Goal: Transaction & Acquisition: Purchase product/service

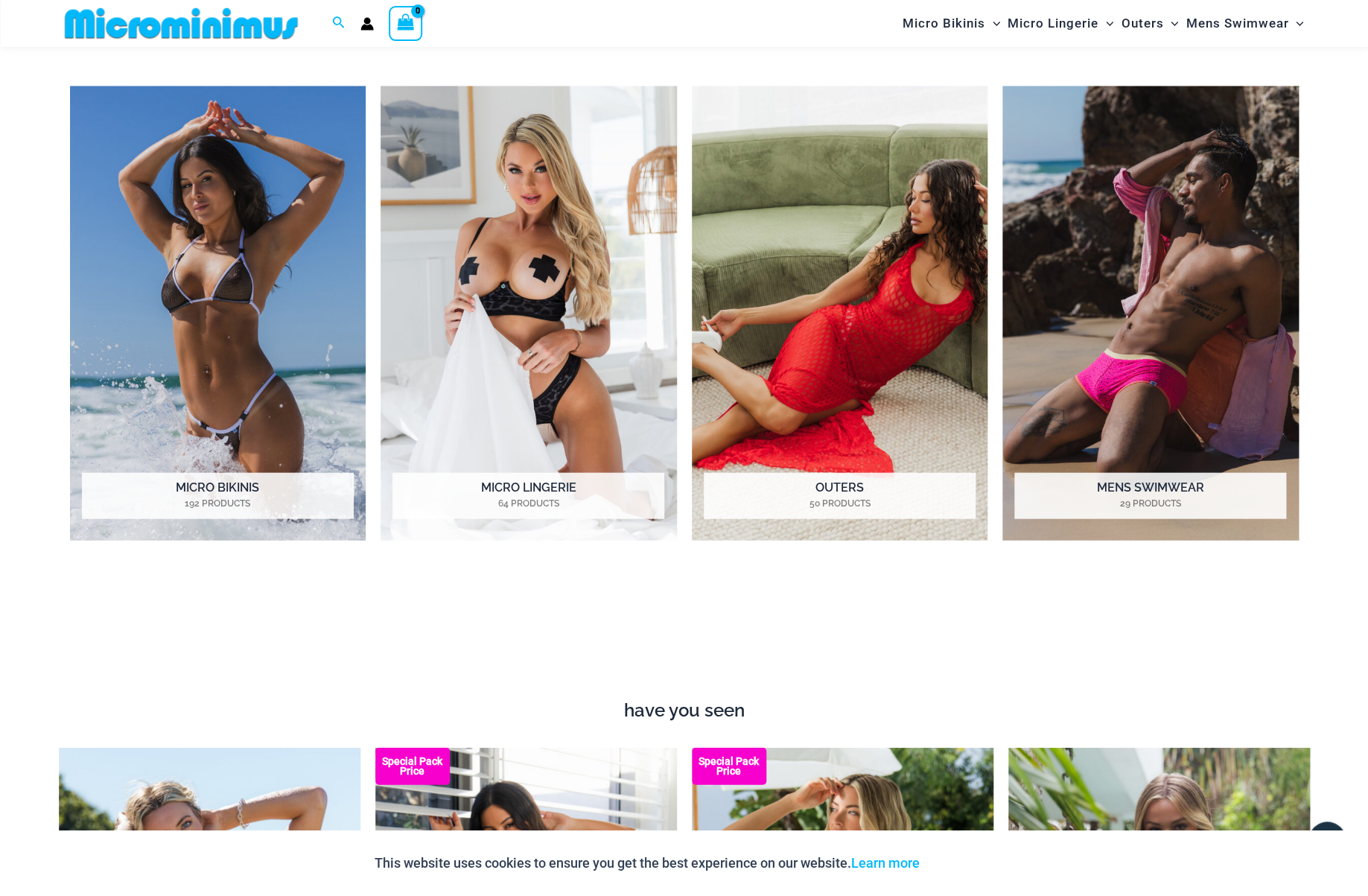
scroll to position [1298, 0]
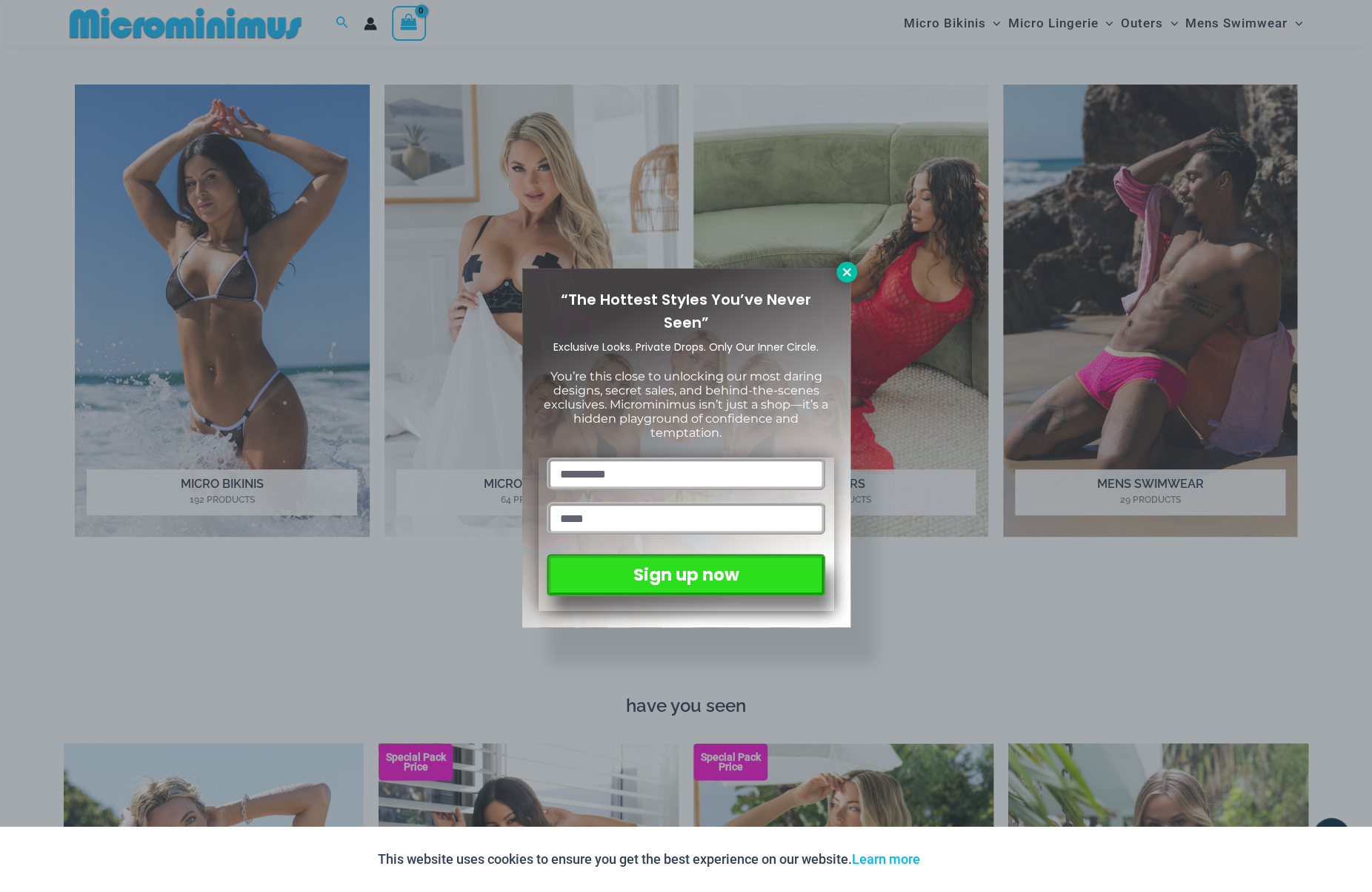
click at [842, 271] on icon at bounding box center [847, 272] width 13 height 13
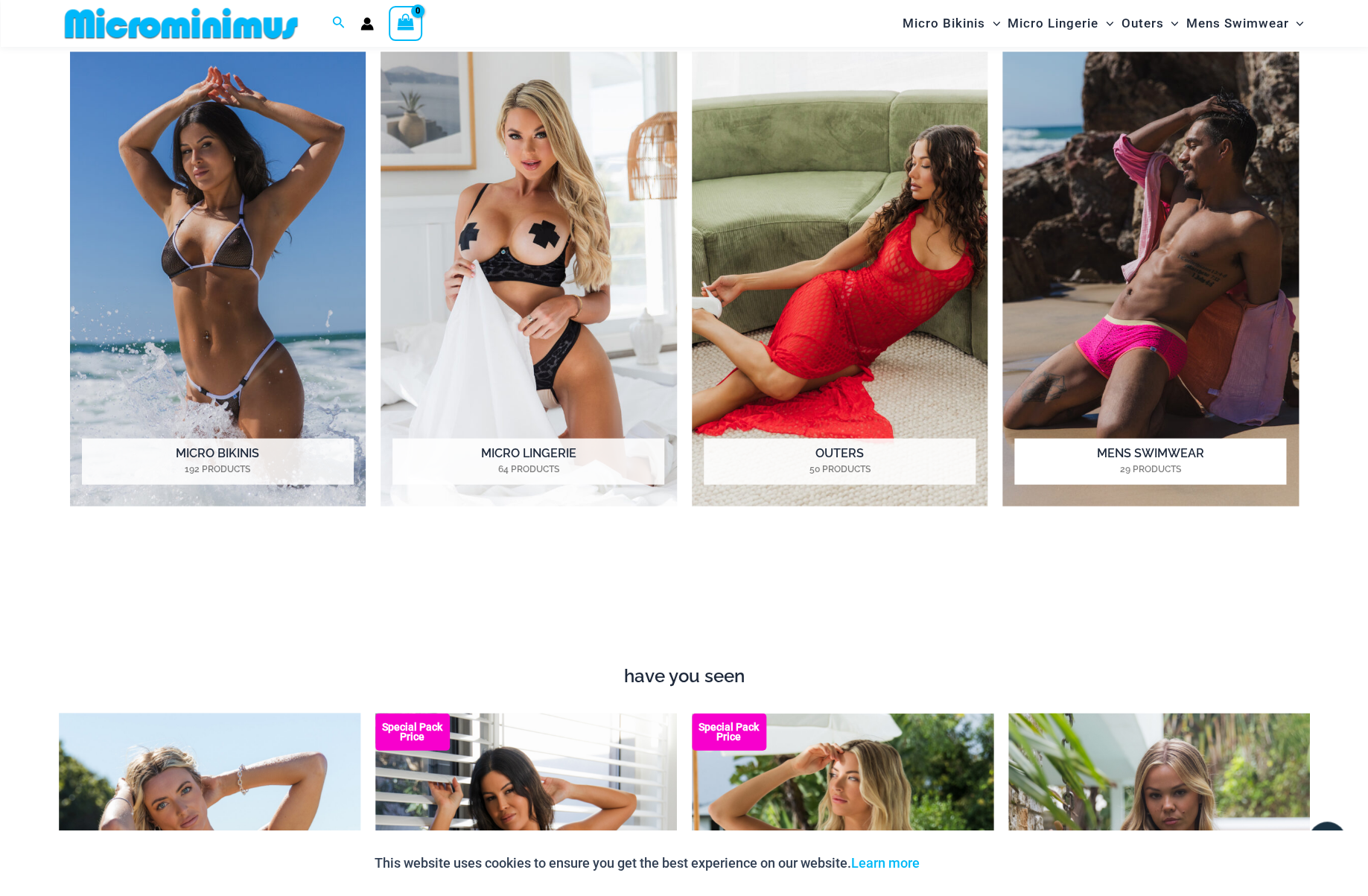
scroll to position [1337, 0]
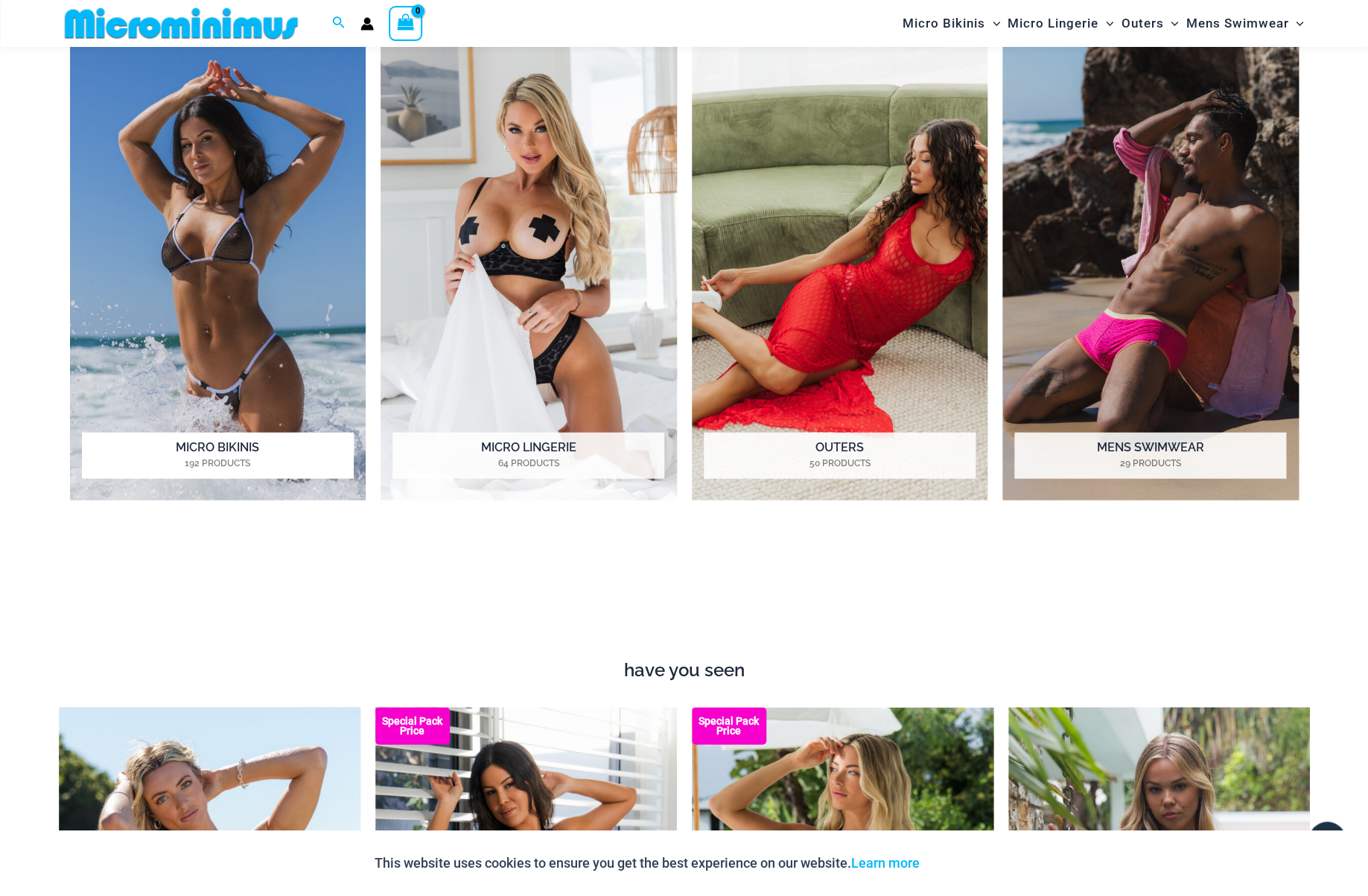
click at [230, 313] on img "Visit product category Micro Bikinis" at bounding box center [217, 273] width 296 height 455
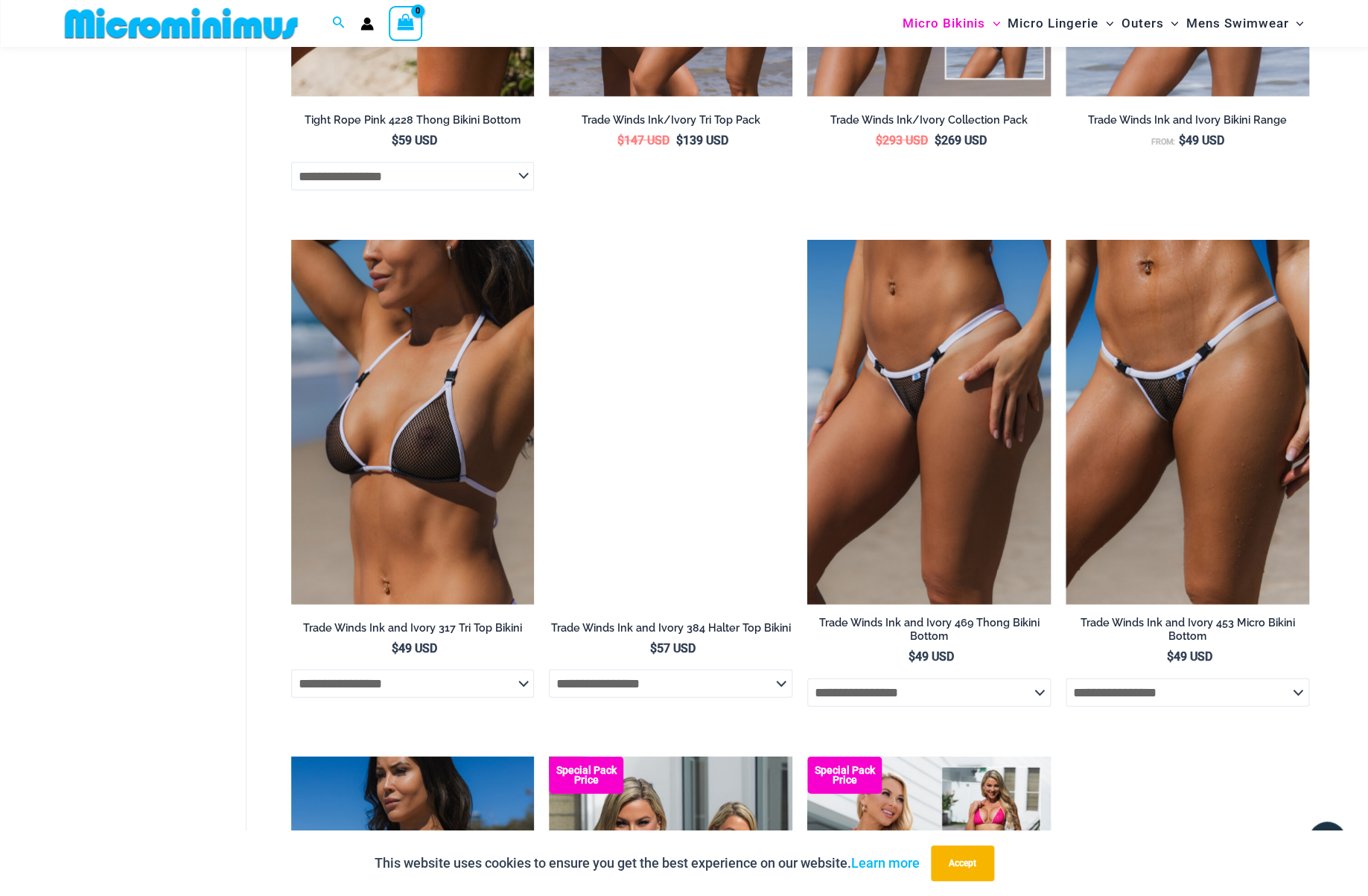
scroll to position [1269, 0]
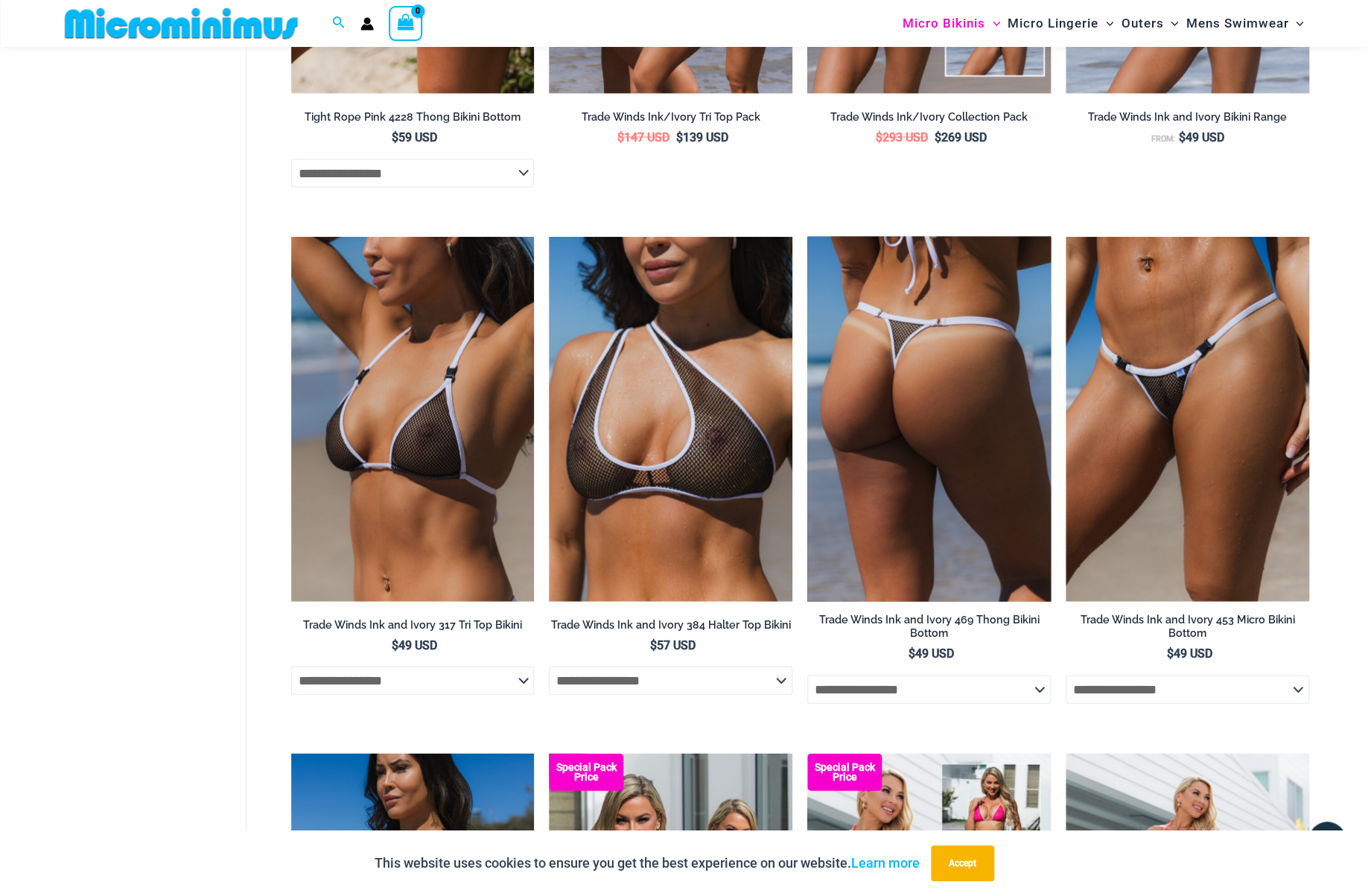
click at [913, 465] on img at bounding box center [929, 419] width 244 height 365
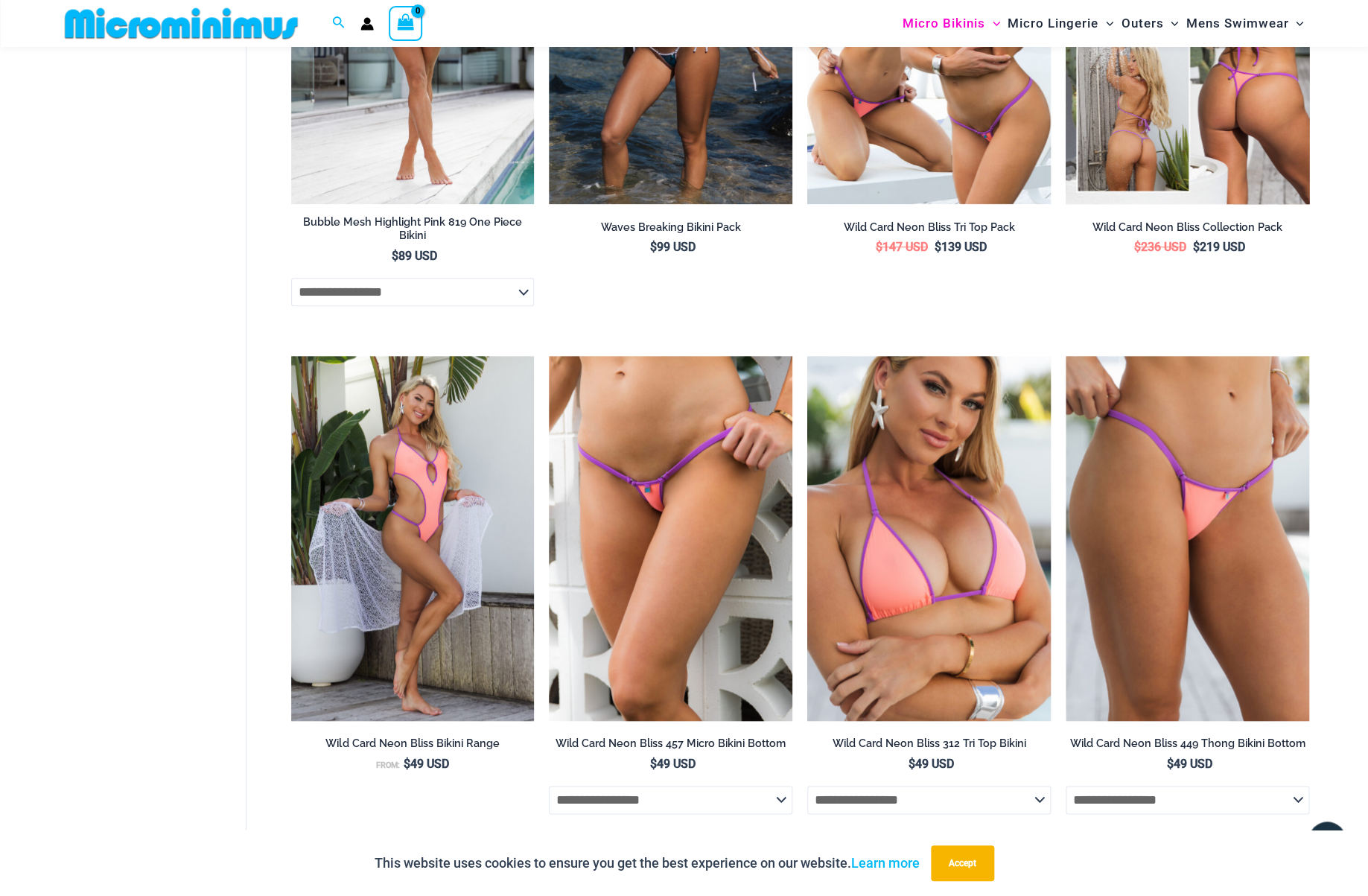
scroll to position [3250, 0]
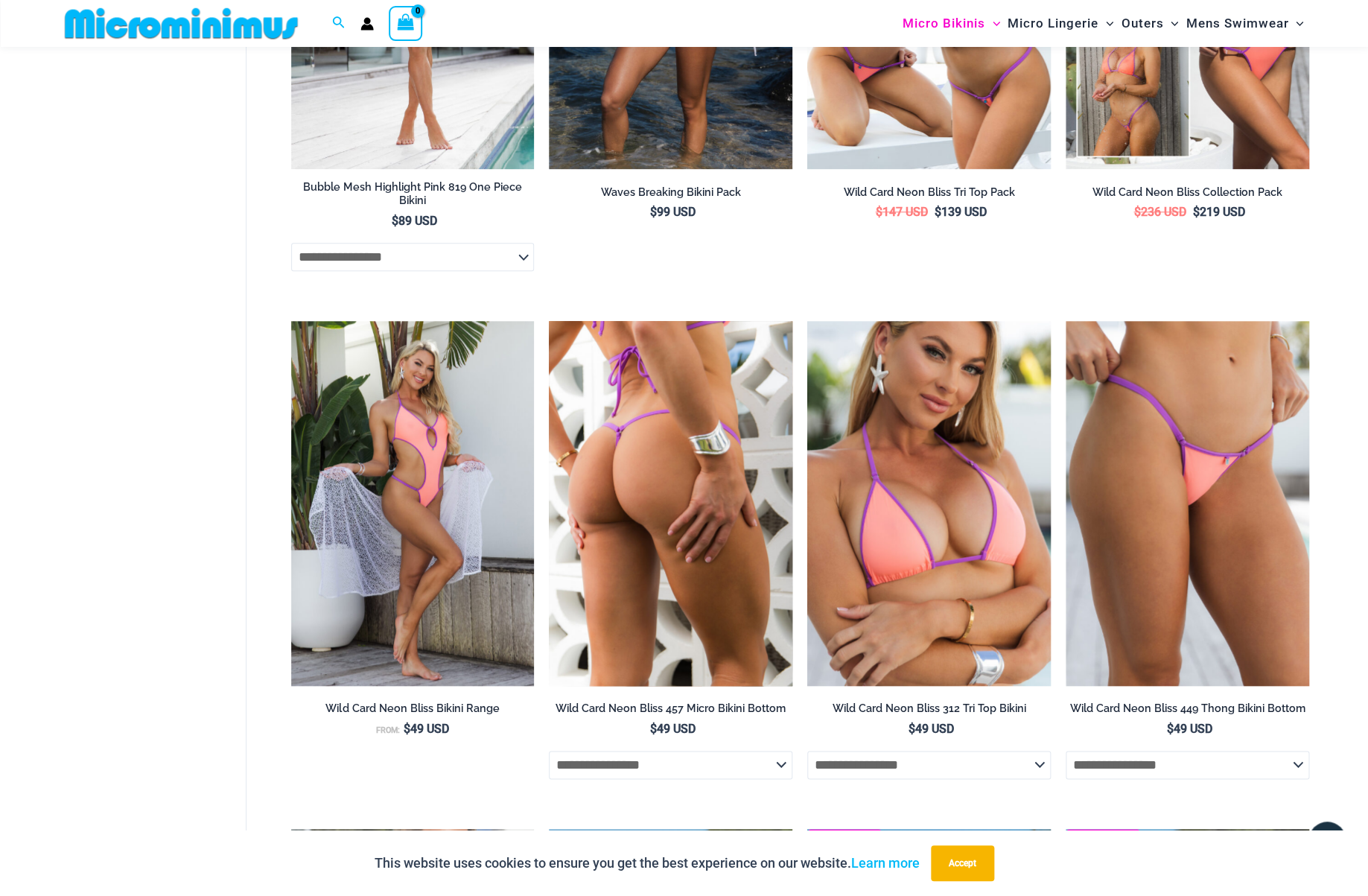
click at [635, 458] on img at bounding box center [671, 504] width 244 height 365
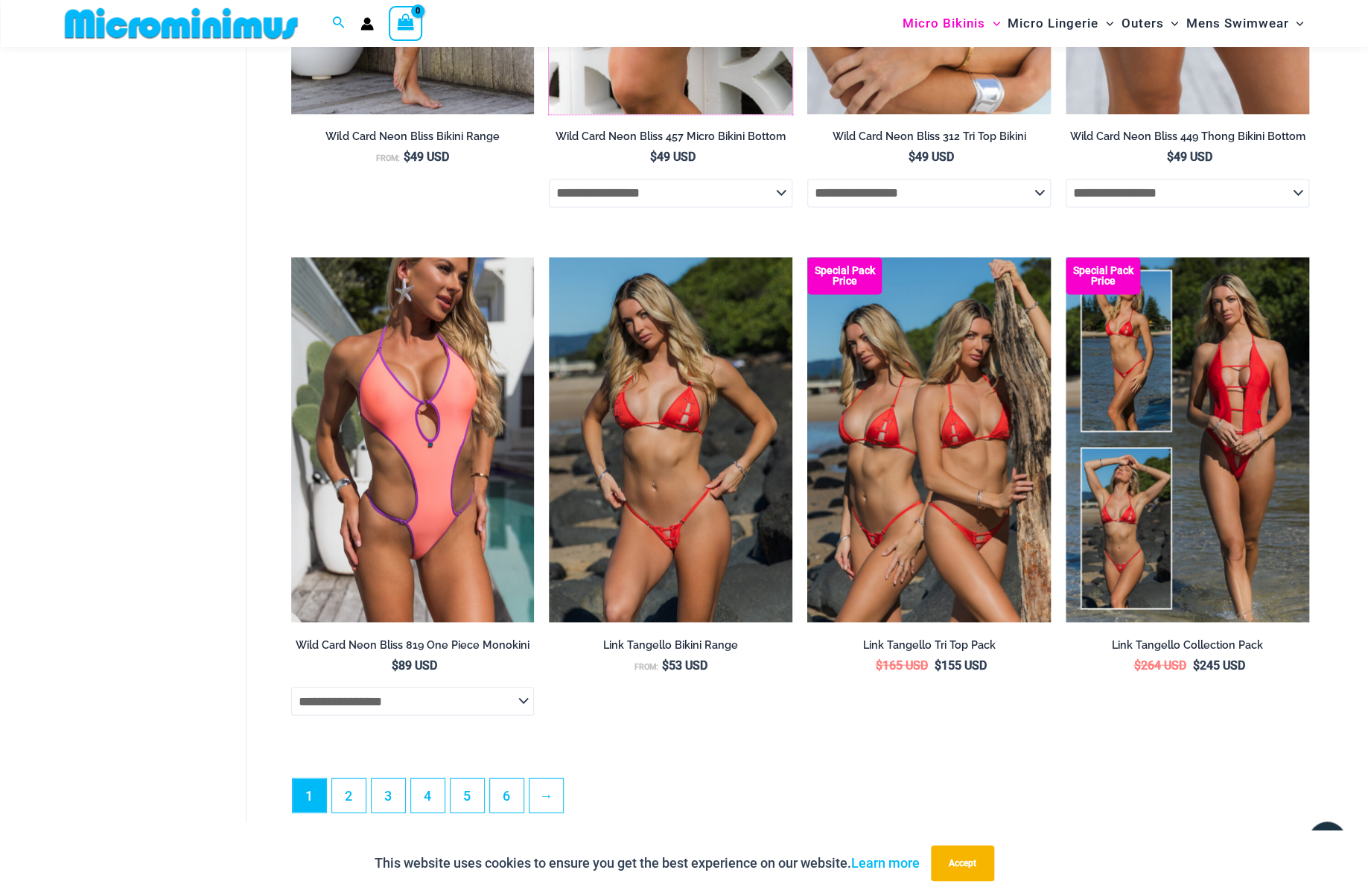
scroll to position [3825, 0]
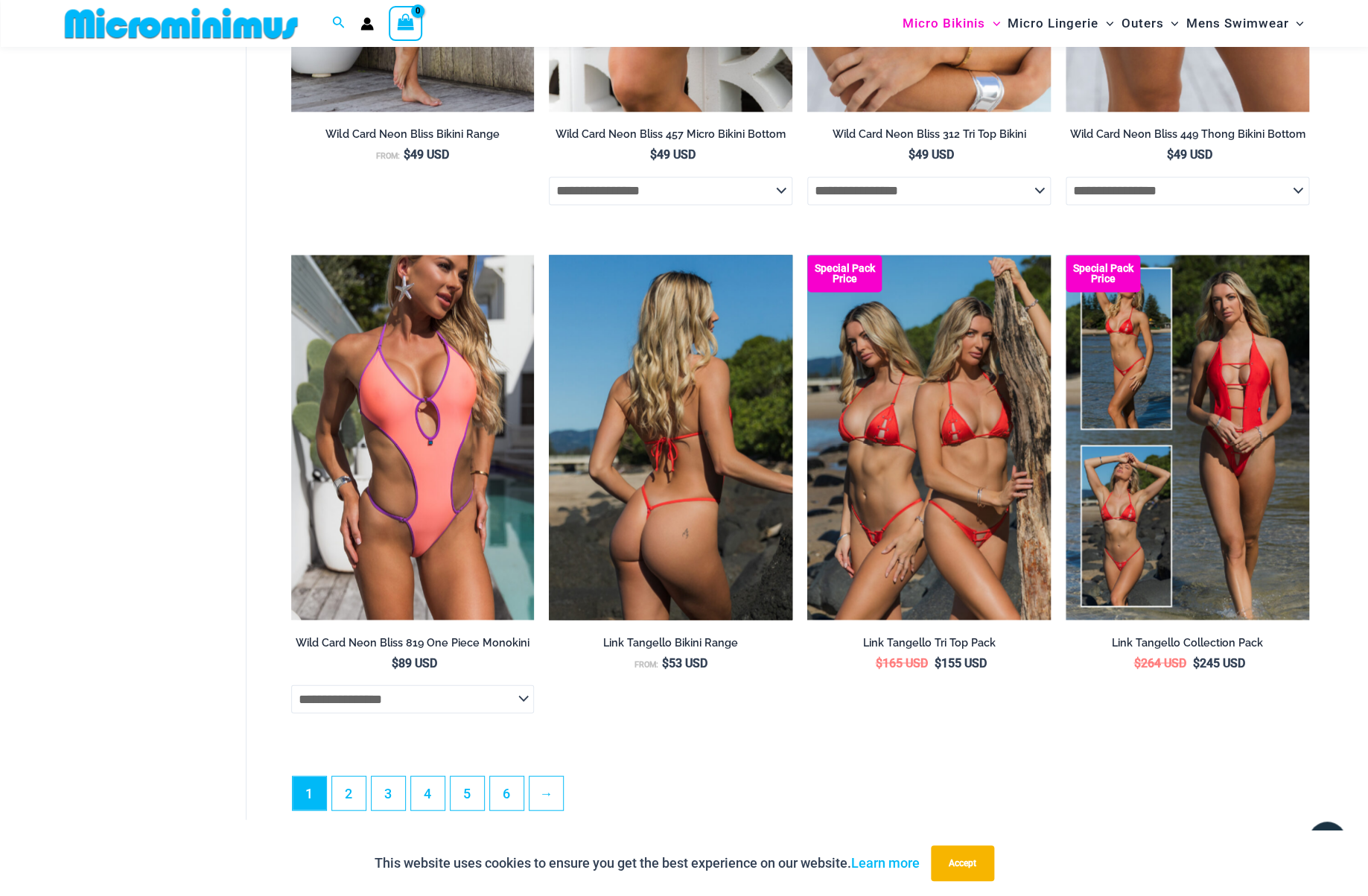
click at [666, 518] on img at bounding box center [671, 437] width 244 height 365
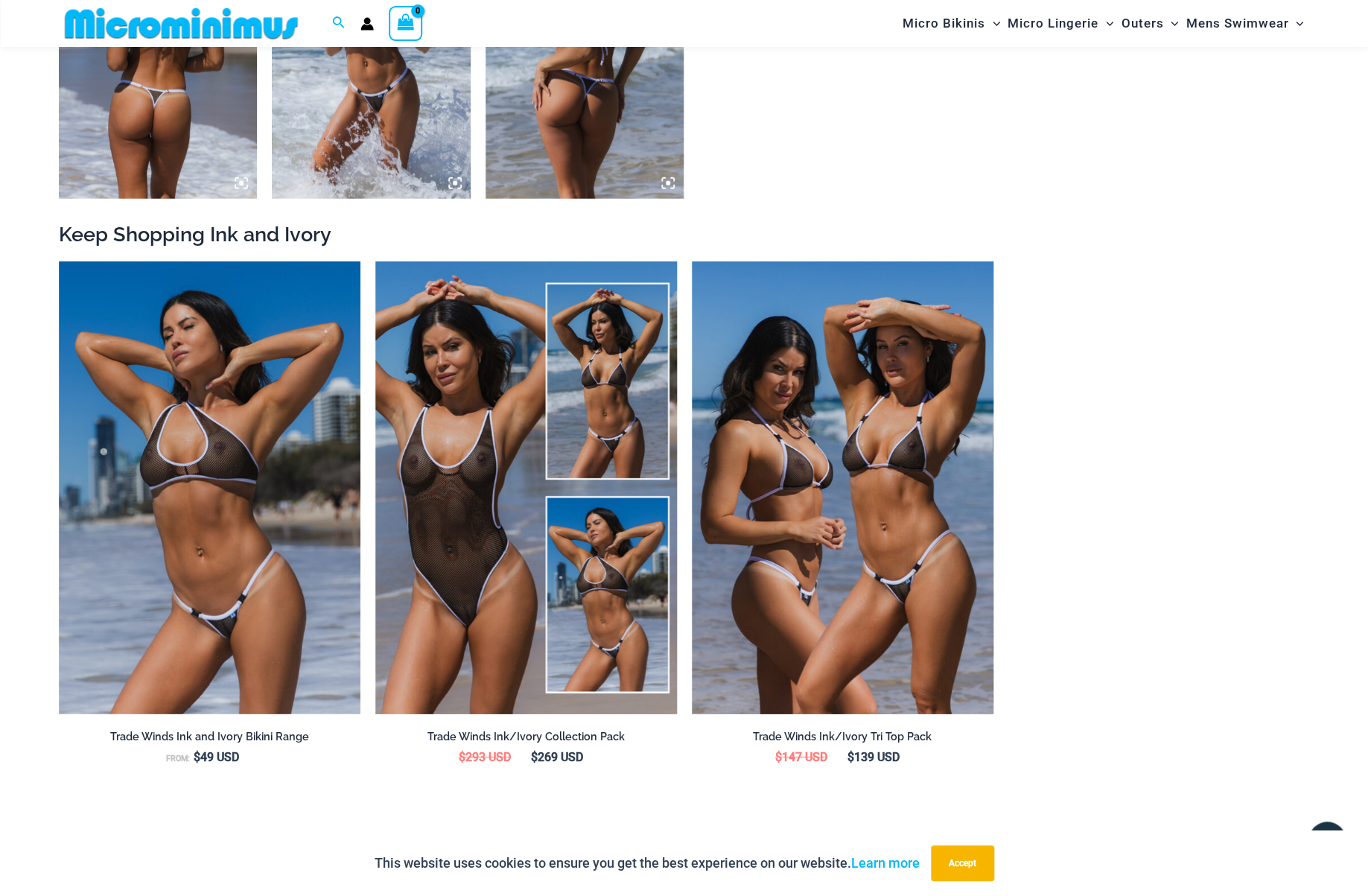
scroll to position [1816, 0]
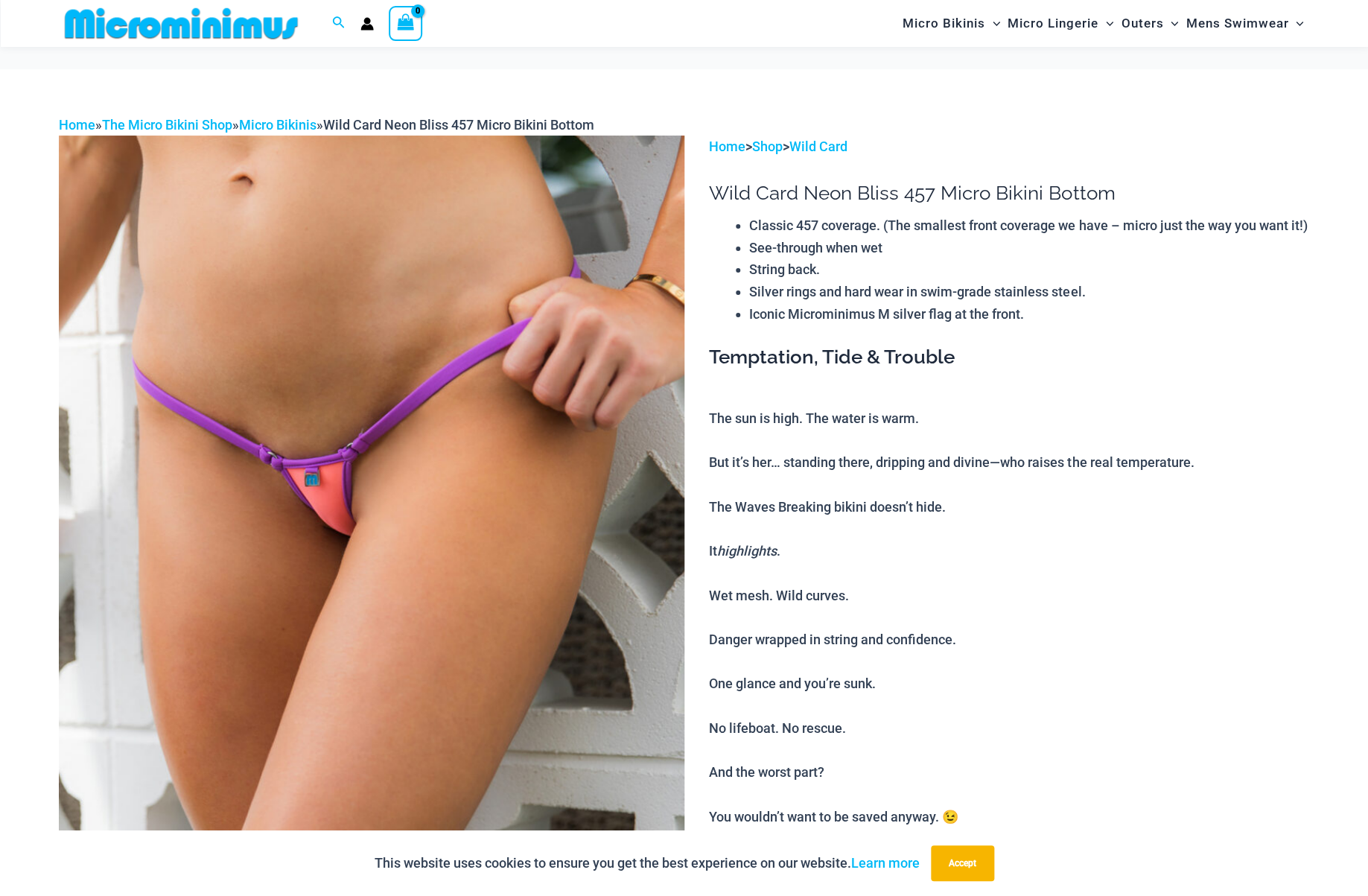
scroll to position [133, 0]
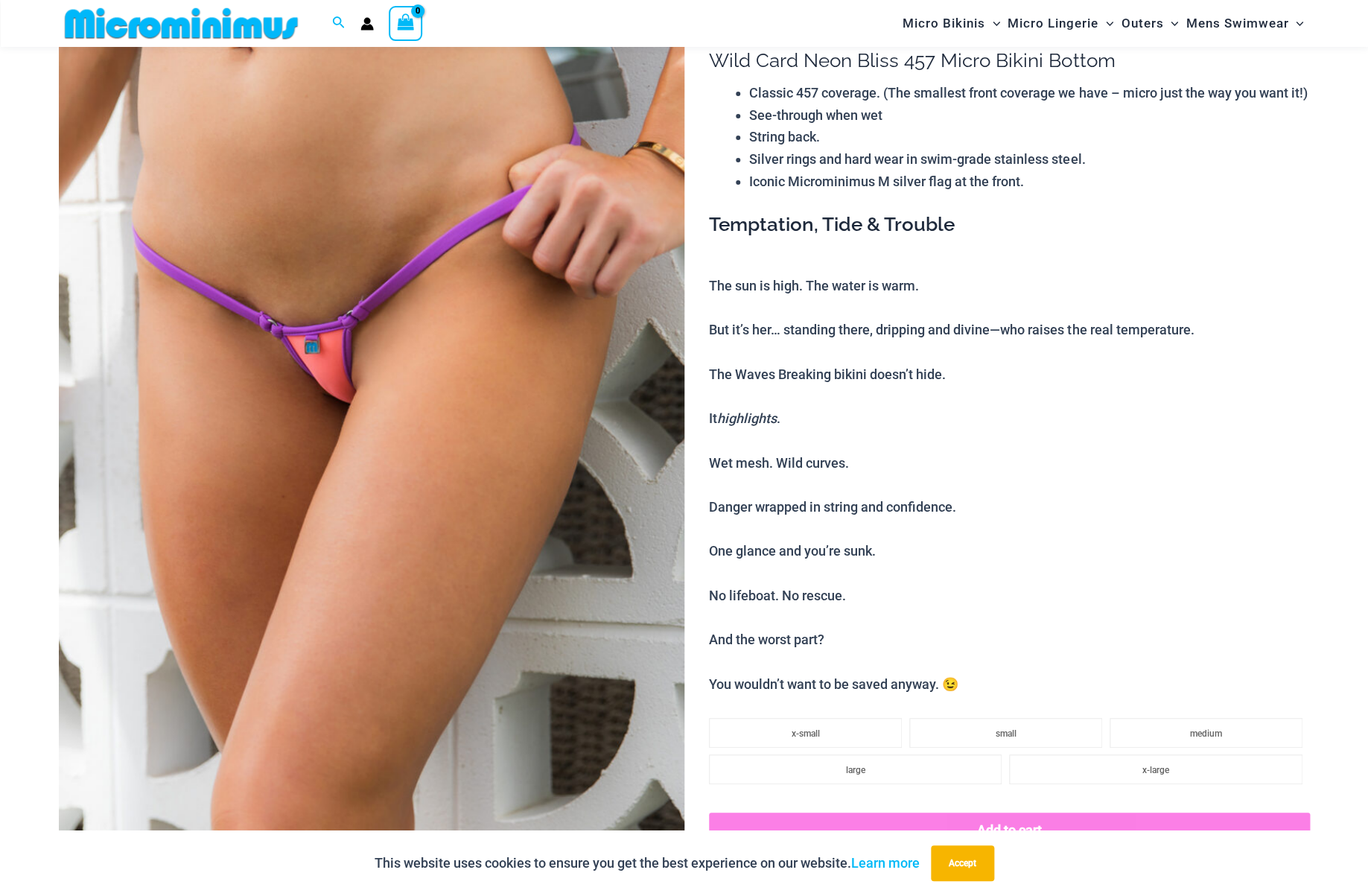
click at [397, 430] on img at bounding box center [372, 472] width 626 height 938
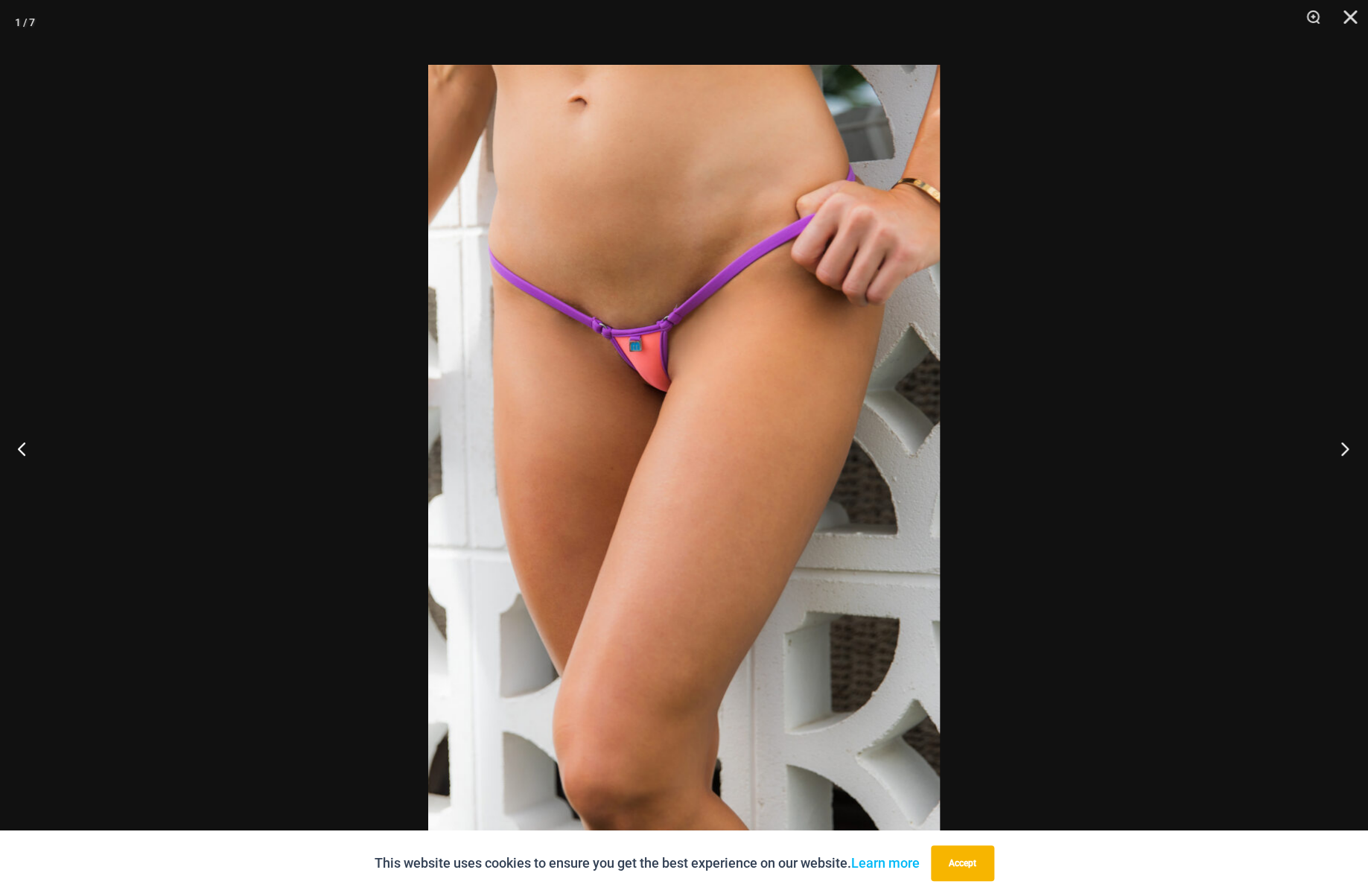
click at [1342, 449] on button "Next" at bounding box center [1340, 449] width 56 height 75
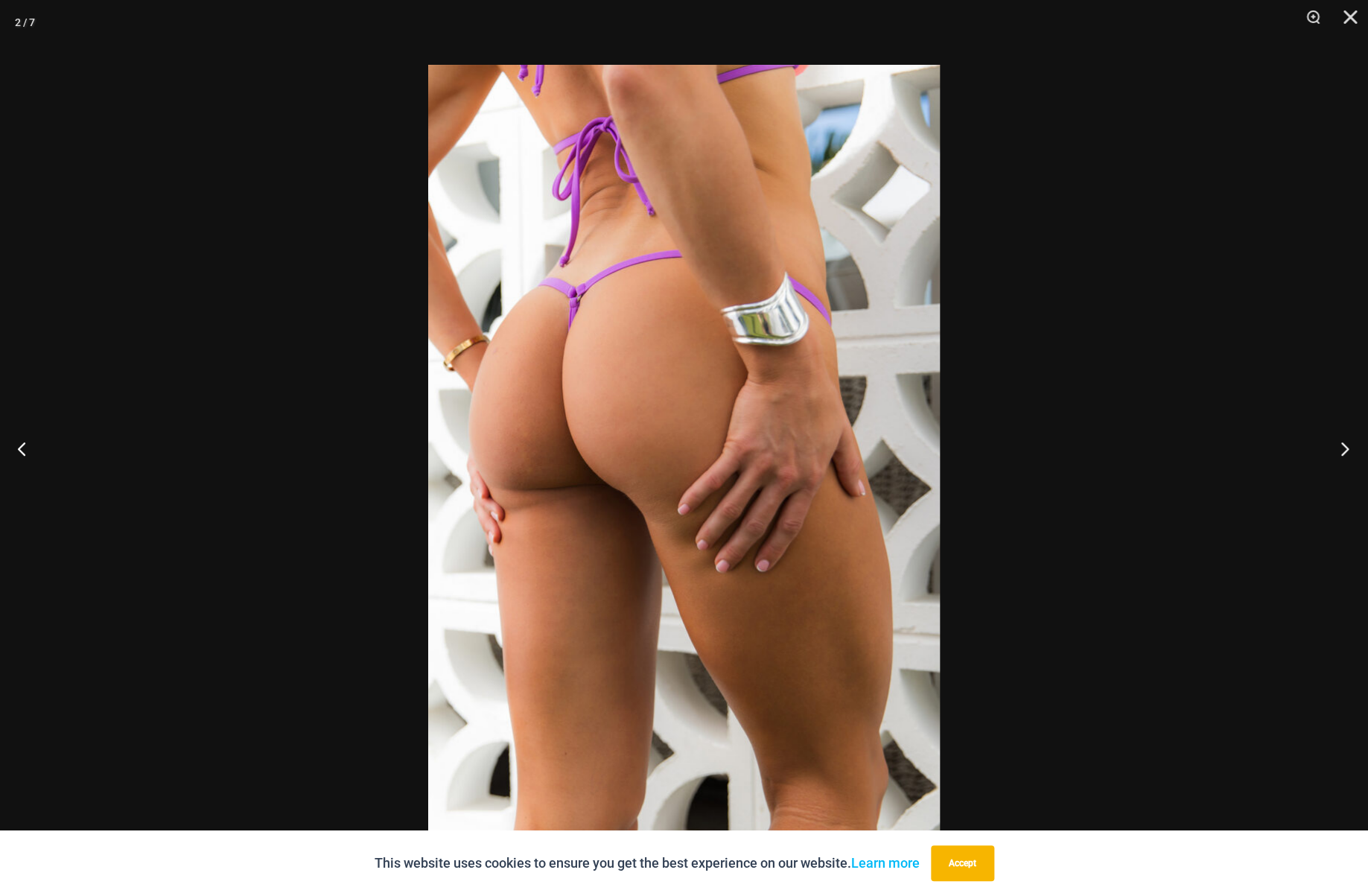
click at [1342, 449] on button "Next" at bounding box center [1340, 449] width 56 height 75
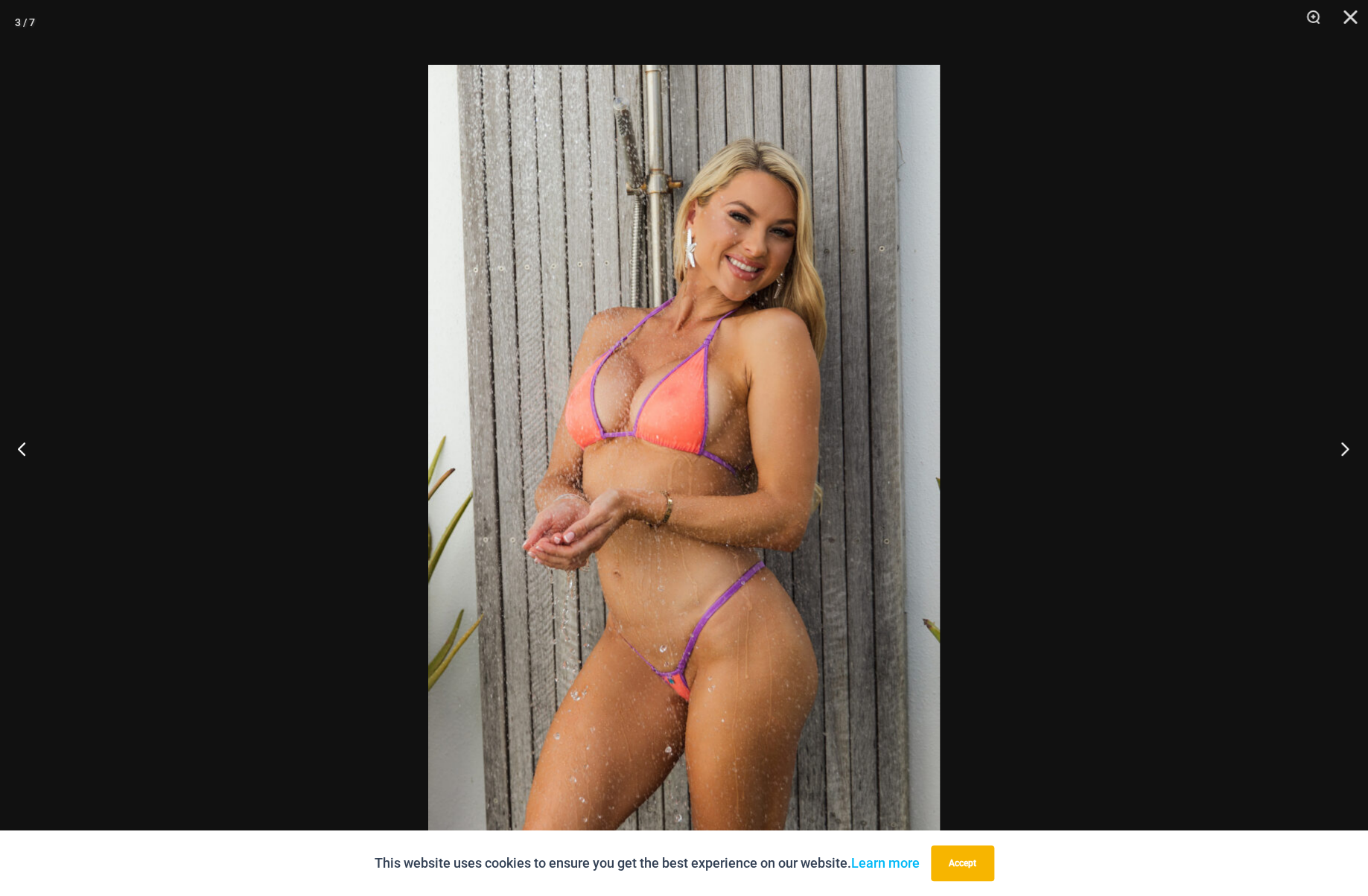
click at [1342, 449] on button "Next" at bounding box center [1340, 449] width 56 height 75
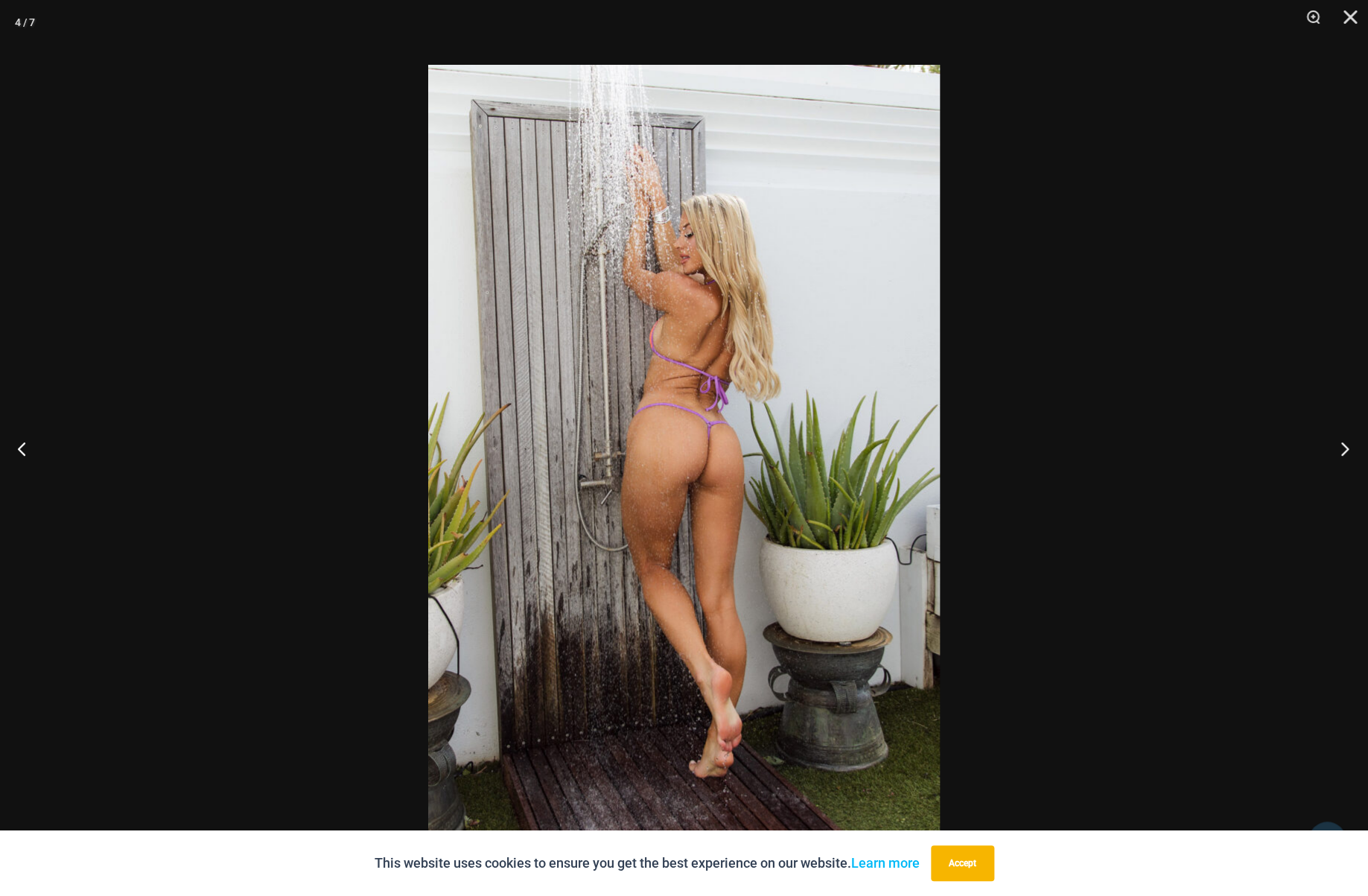
click at [1342, 449] on button "Next" at bounding box center [1340, 449] width 56 height 75
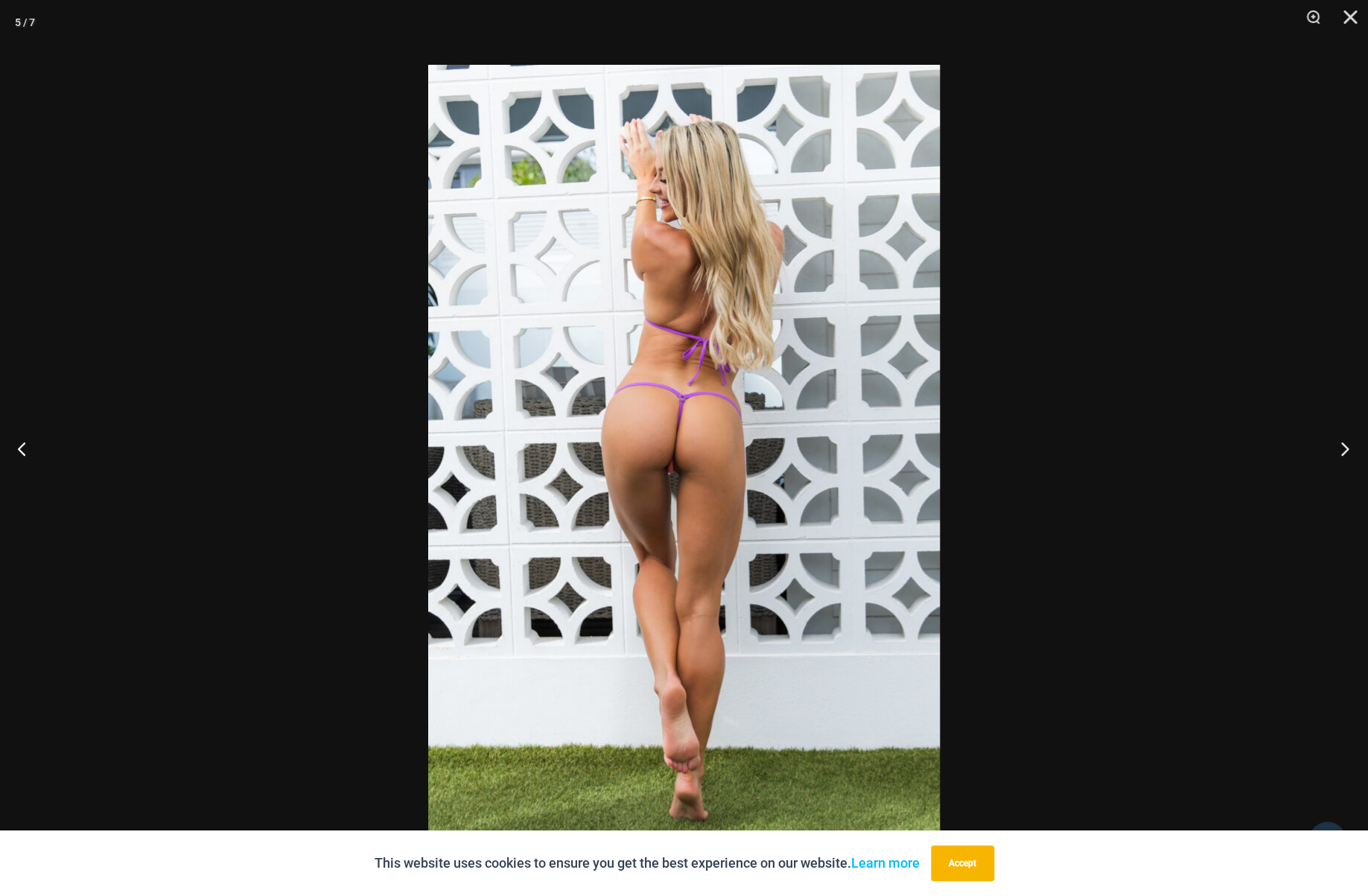
click at [1342, 449] on button "Next" at bounding box center [1340, 449] width 56 height 75
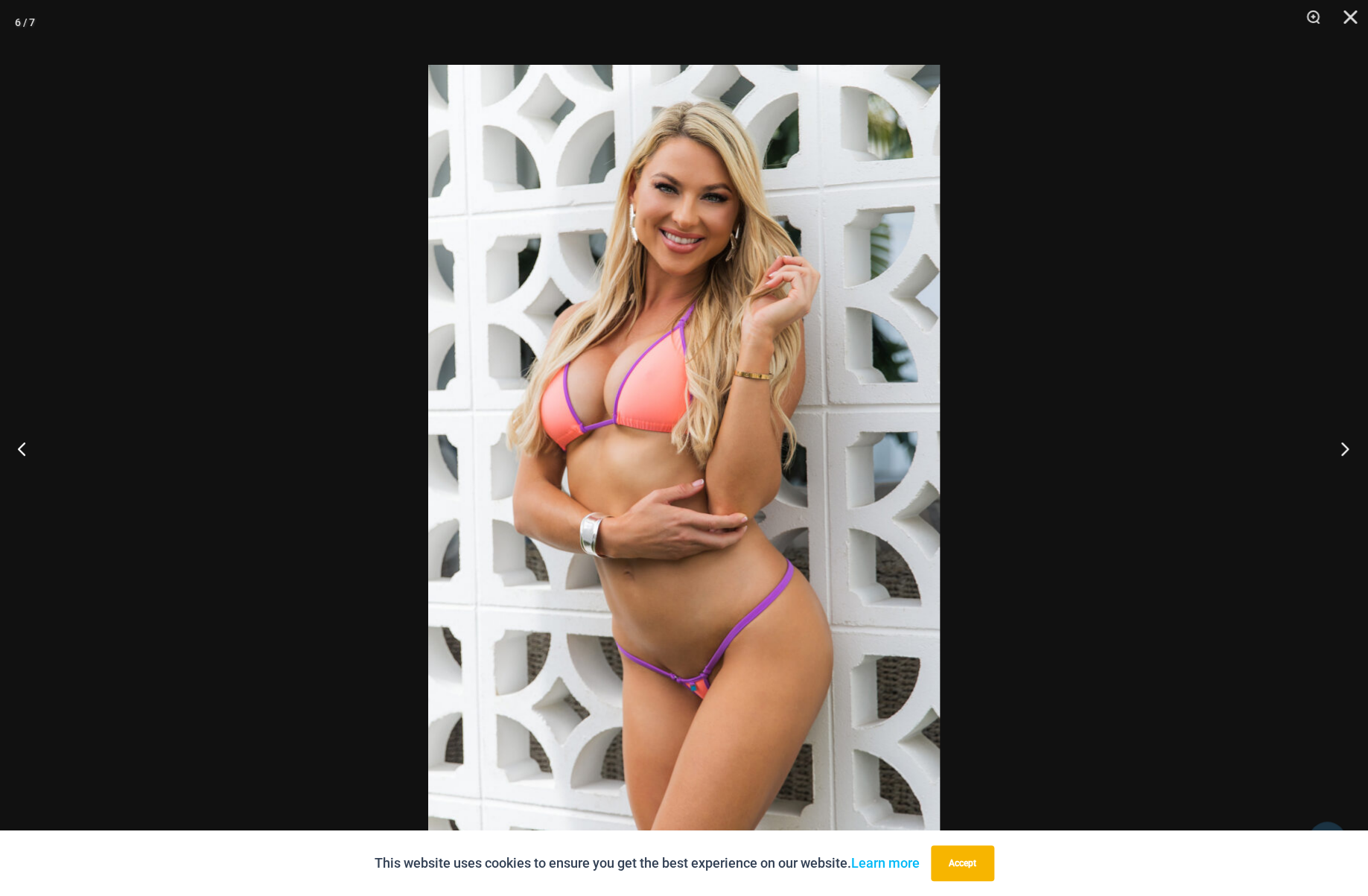
click at [1342, 449] on button "Next" at bounding box center [1340, 449] width 56 height 75
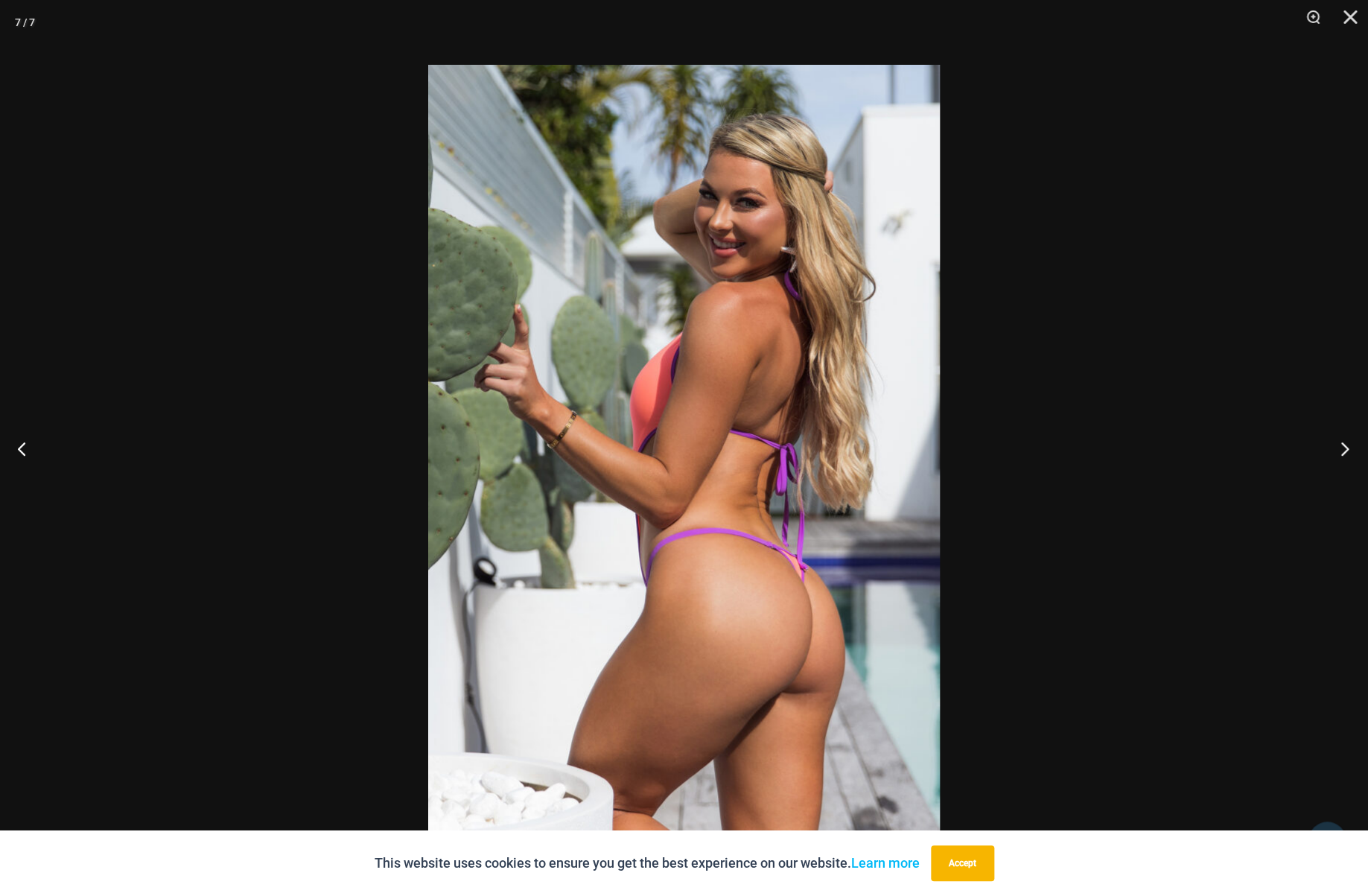
click at [1342, 449] on button "Next" at bounding box center [1340, 449] width 56 height 75
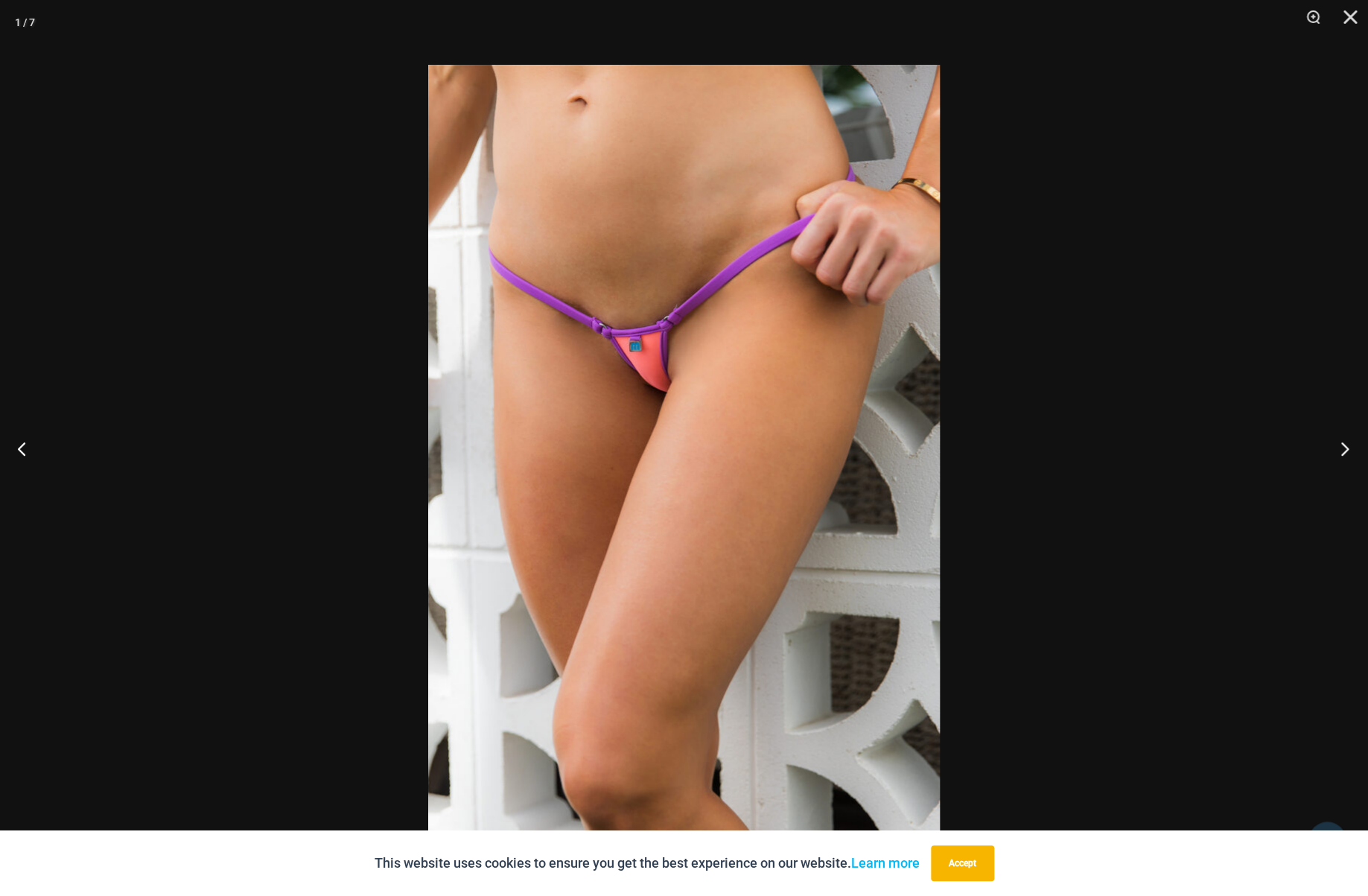
click at [1342, 449] on button "Next" at bounding box center [1340, 449] width 56 height 75
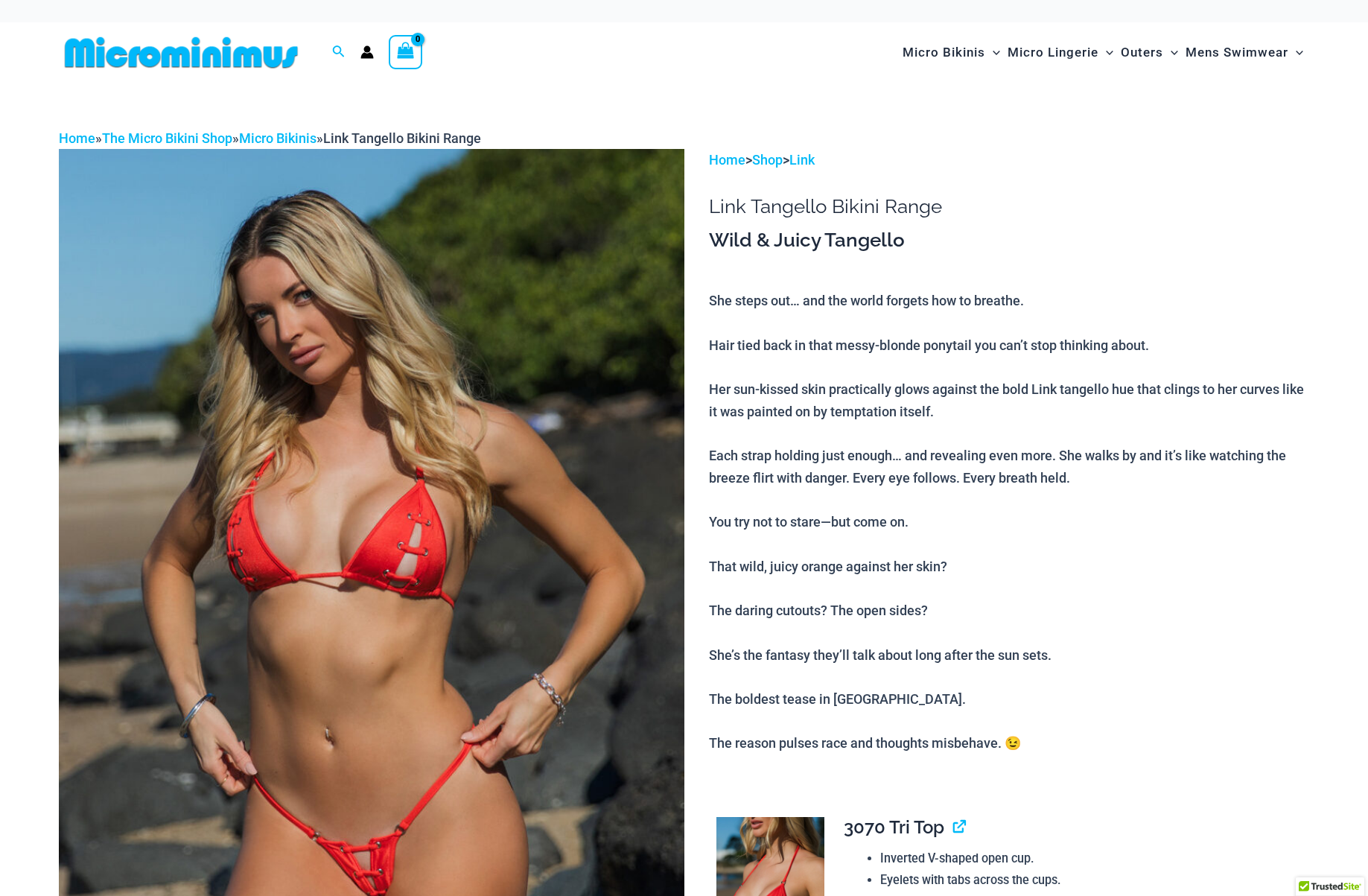
click at [502, 504] on img at bounding box center [372, 618] width 626 height 938
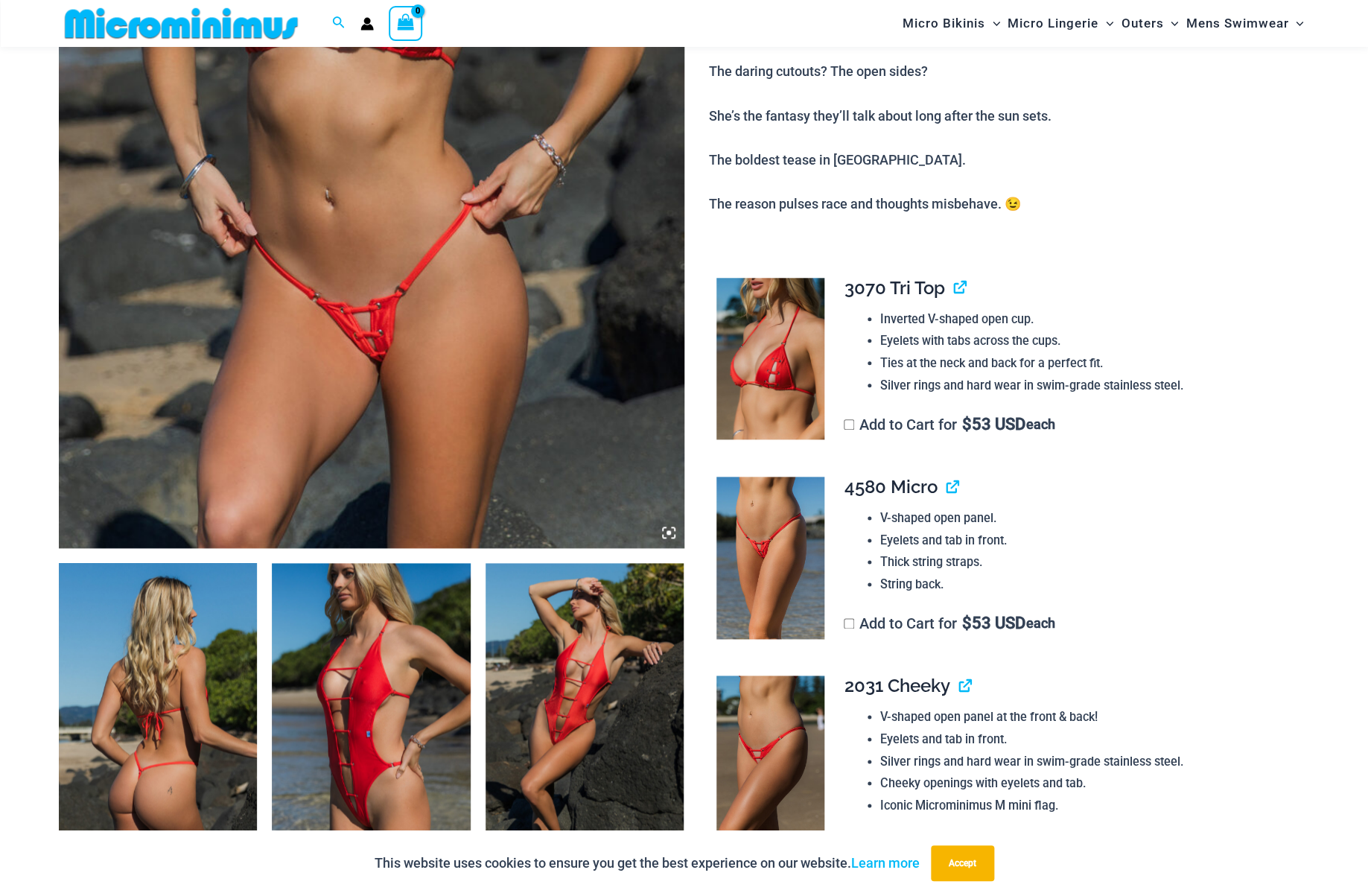
scroll to position [488, 0]
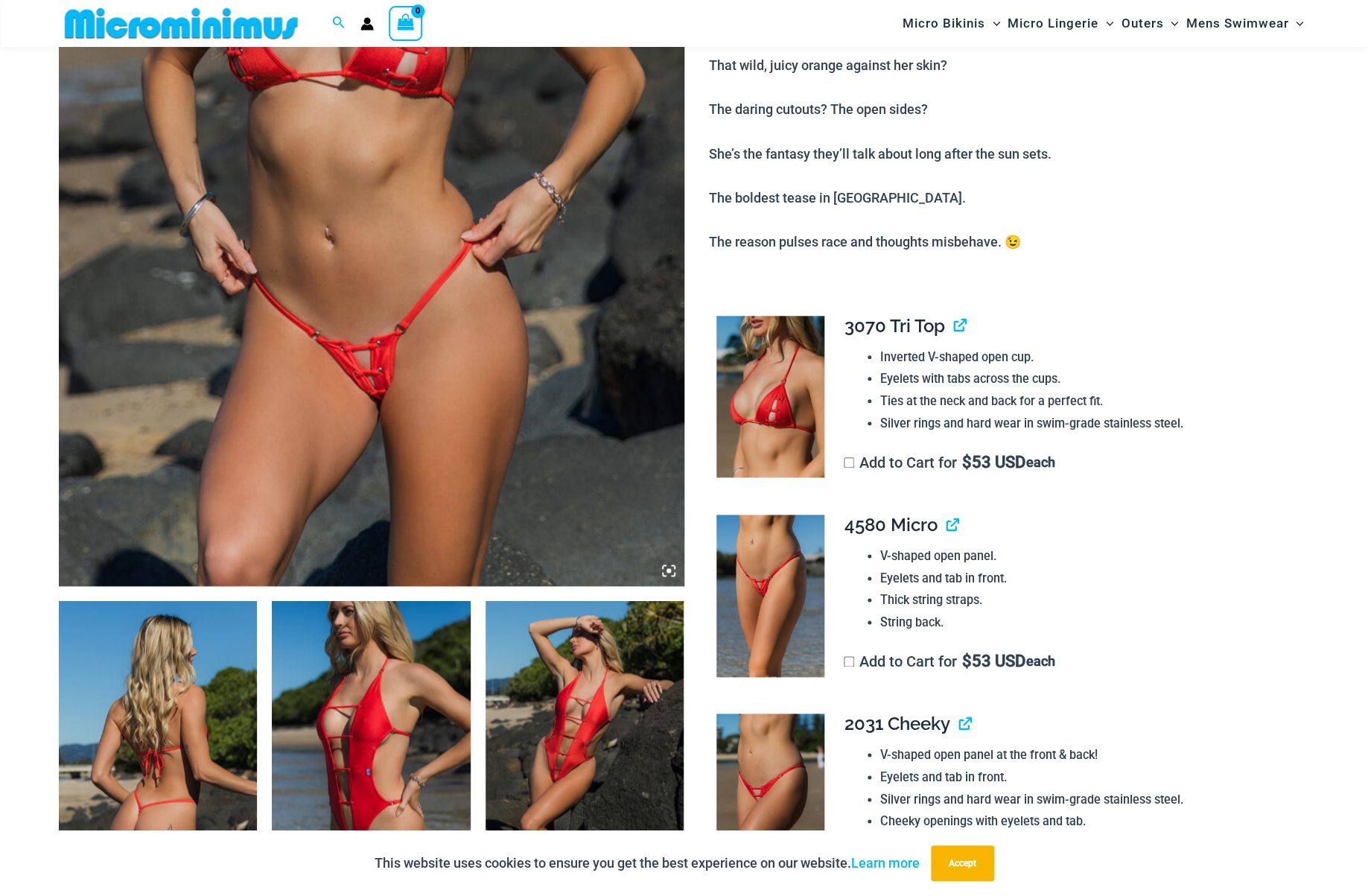
click at [395, 371] on img at bounding box center [372, 116] width 626 height 938
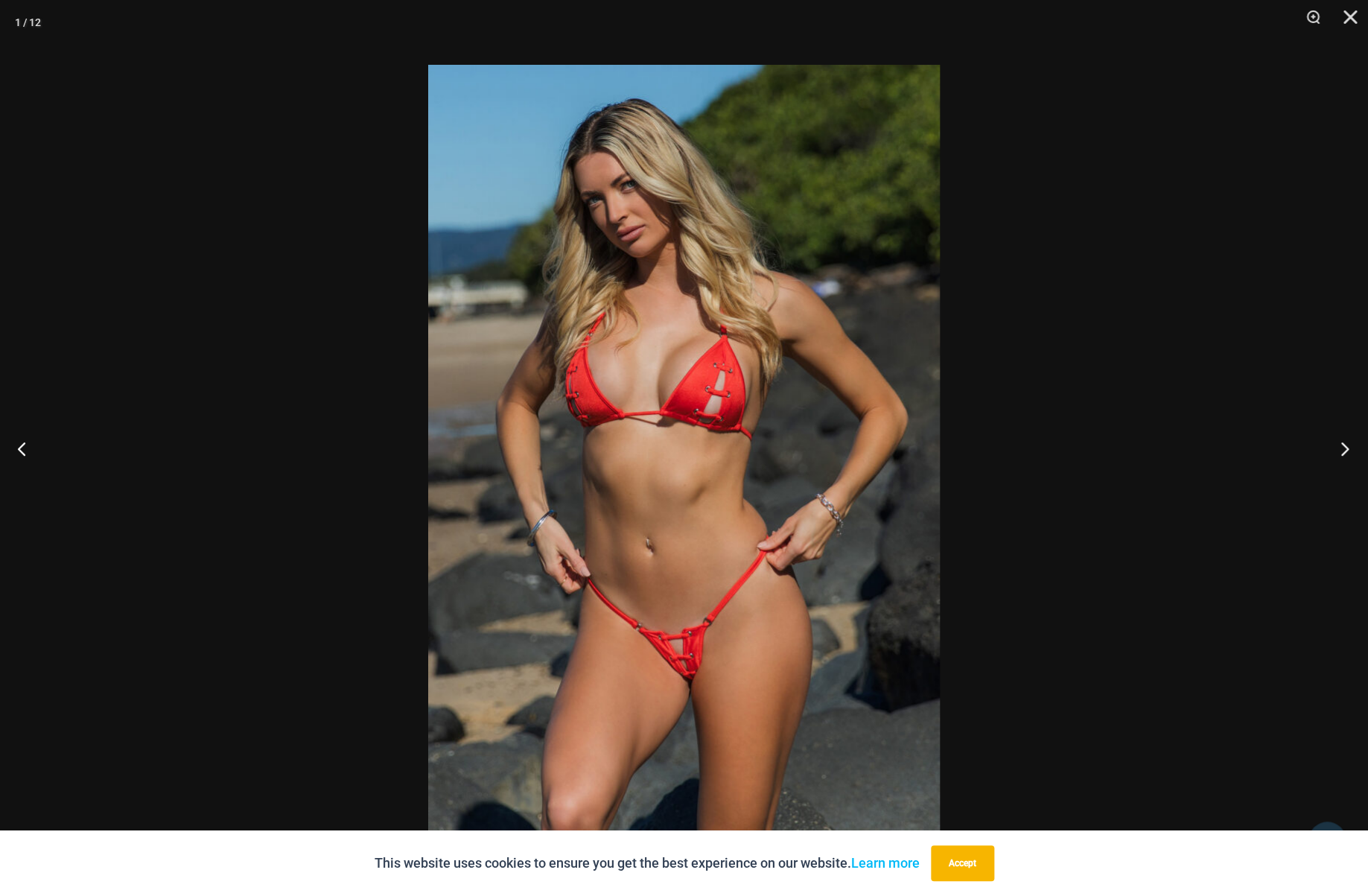
click at [1345, 448] on button "Next" at bounding box center [1340, 449] width 56 height 75
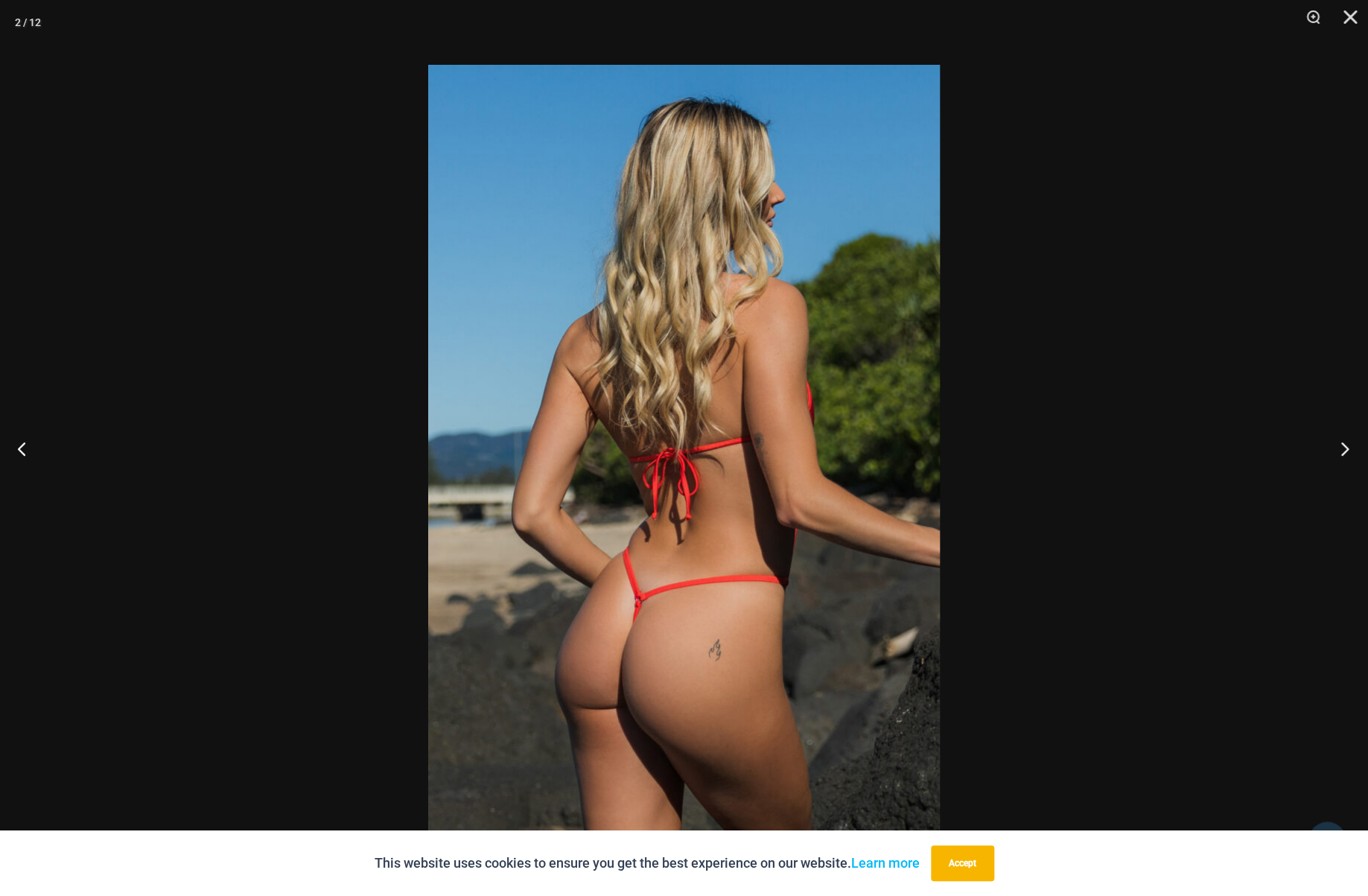
click at [1344, 449] on button "Next" at bounding box center [1340, 449] width 56 height 75
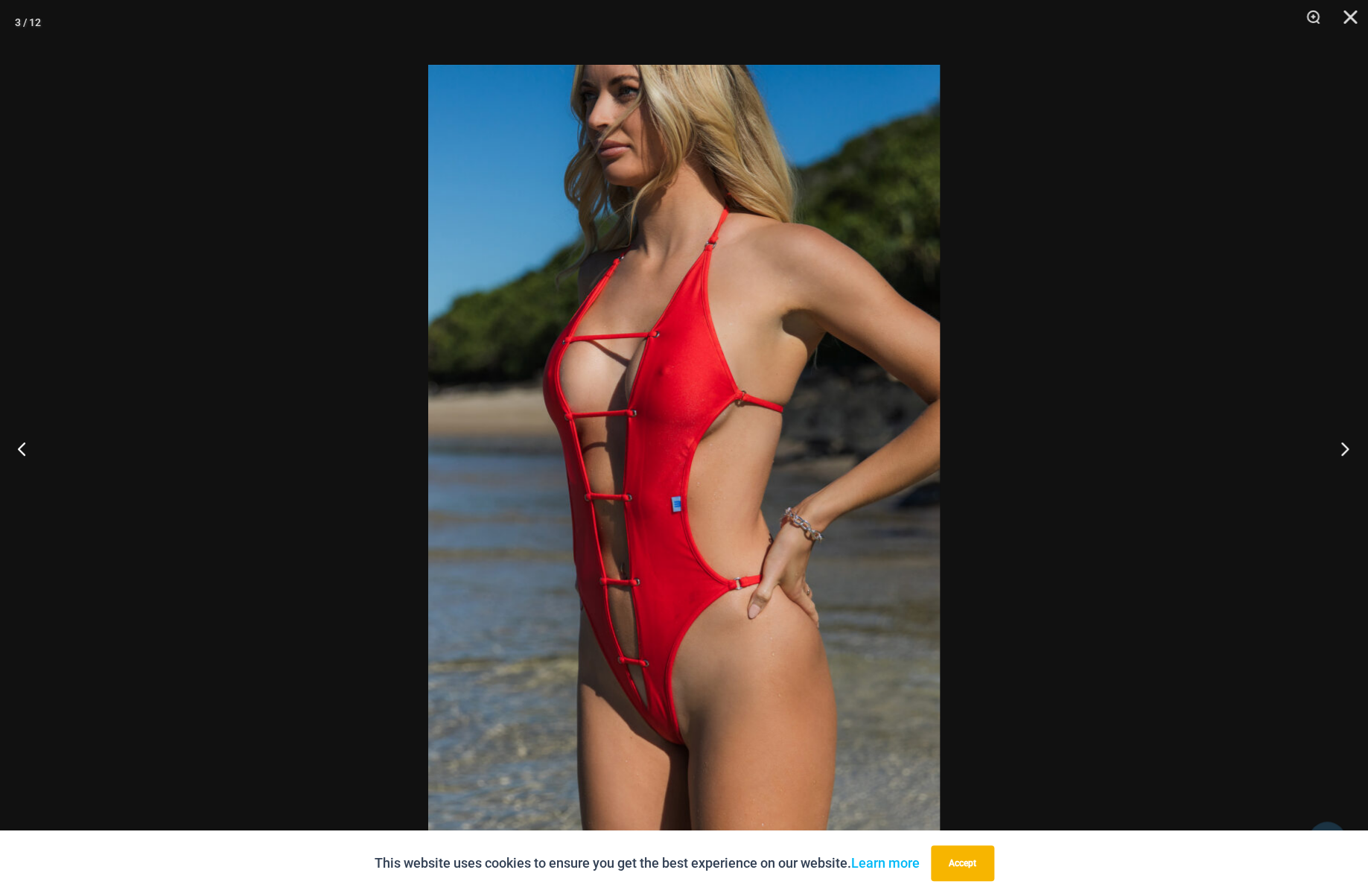
click at [1344, 449] on button "Next" at bounding box center [1340, 449] width 56 height 75
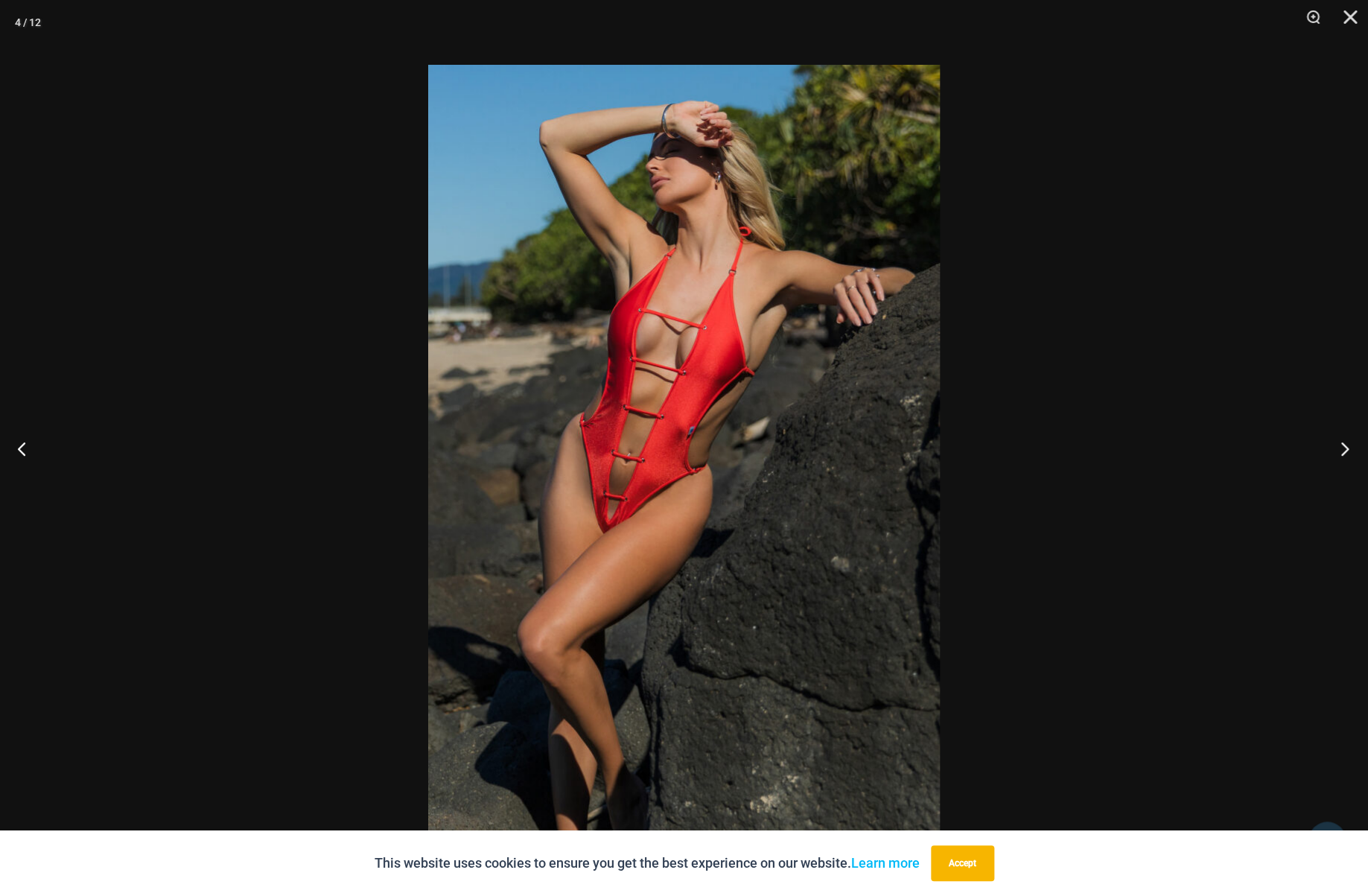
click at [1344, 449] on button "Next" at bounding box center [1340, 449] width 56 height 75
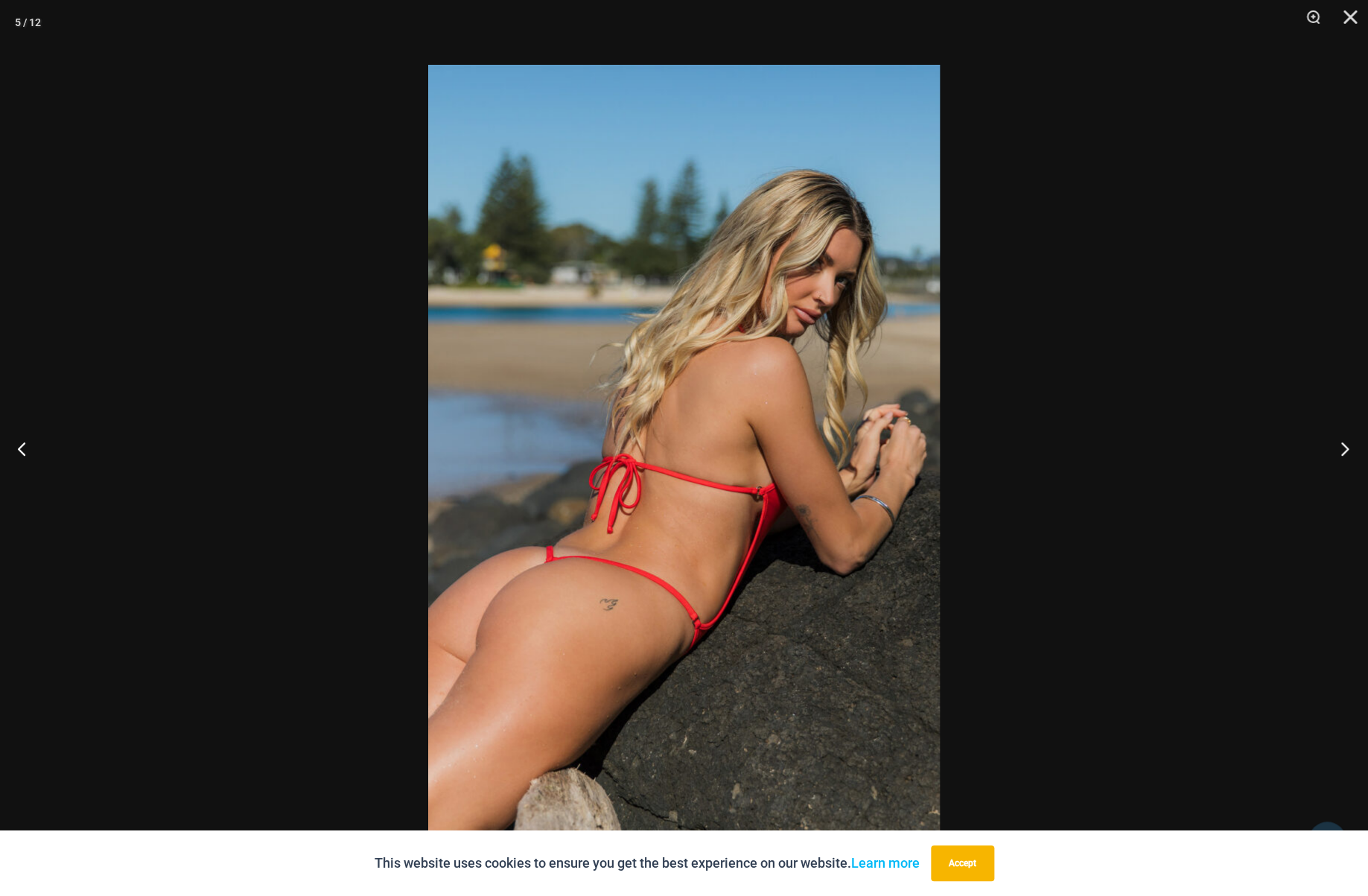
click at [1344, 449] on button "Next" at bounding box center [1340, 449] width 56 height 75
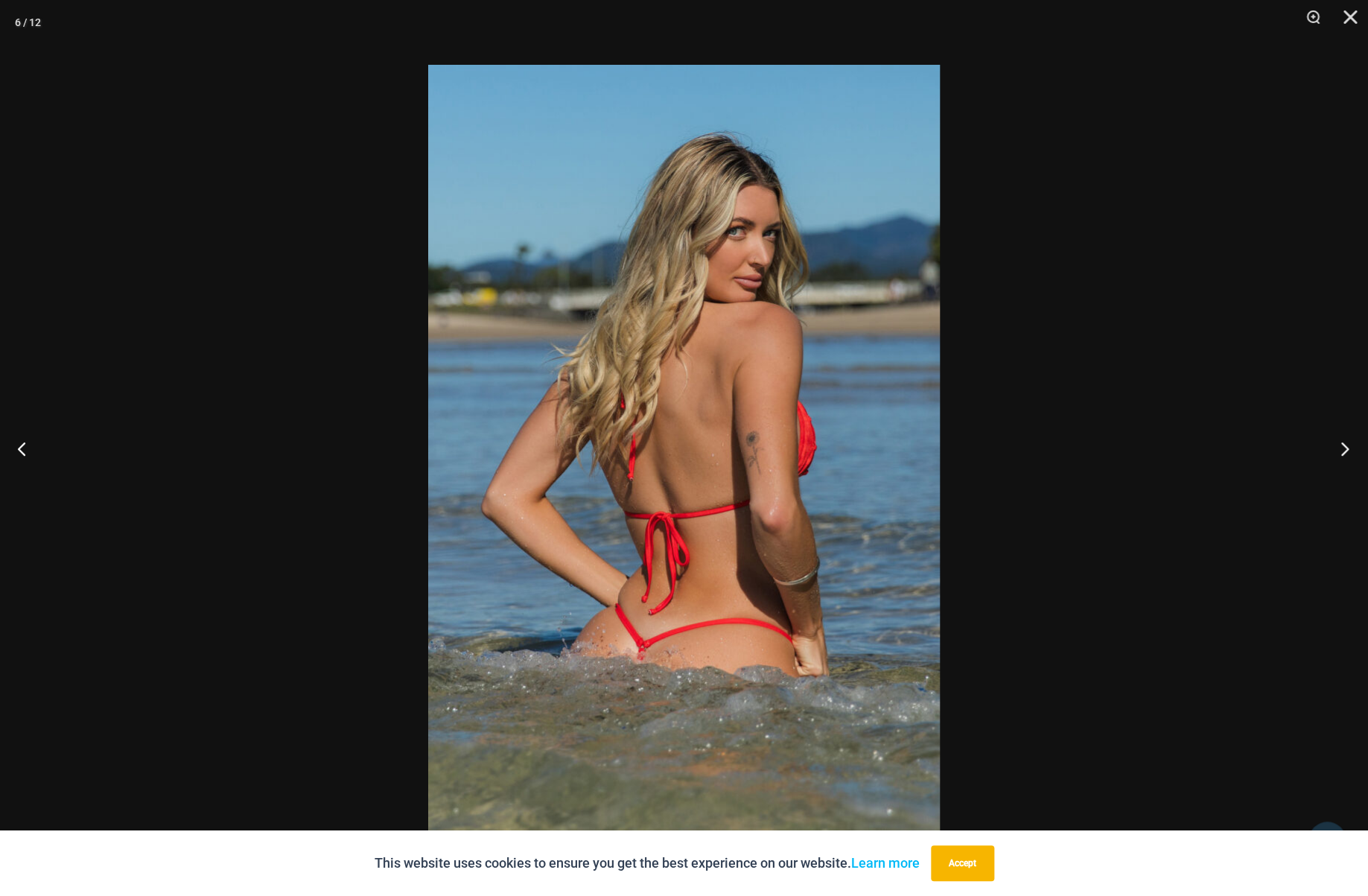
click at [1344, 449] on button "Next" at bounding box center [1340, 449] width 56 height 75
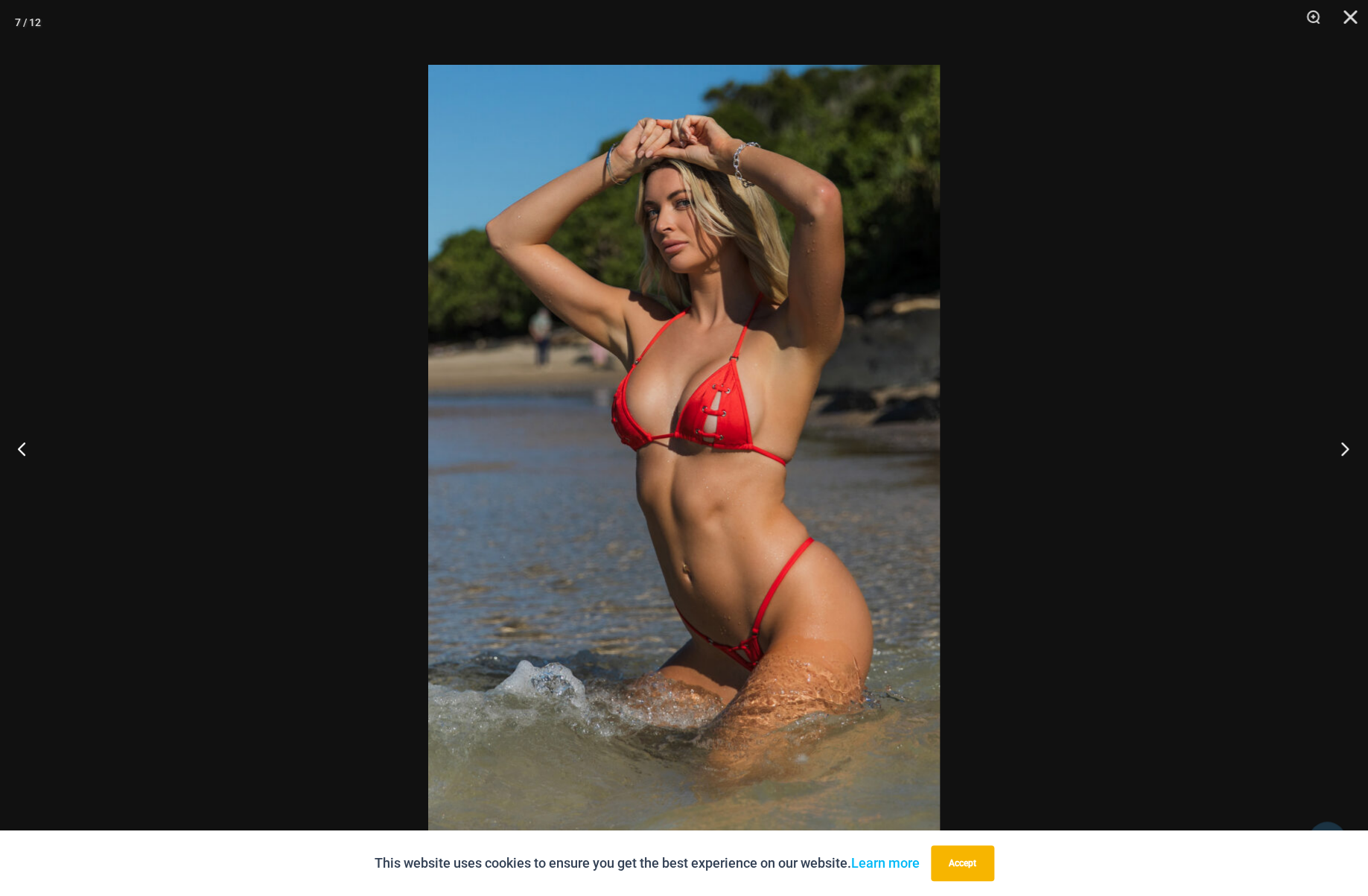
click at [1344, 449] on button "Next" at bounding box center [1340, 449] width 56 height 75
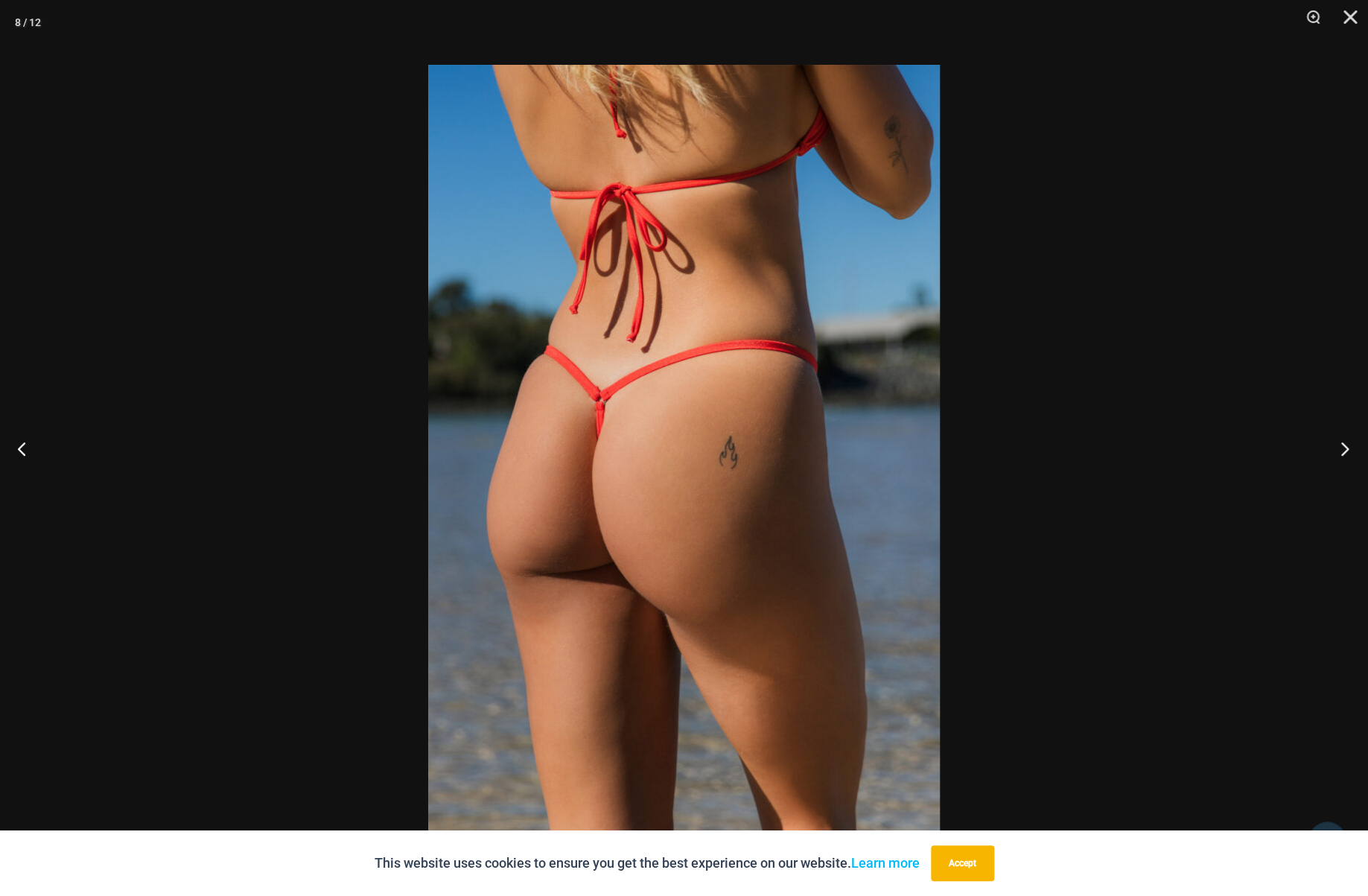
click at [1344, 449] on button "Next" at bounding box center [1340, 449] width 56 height 75
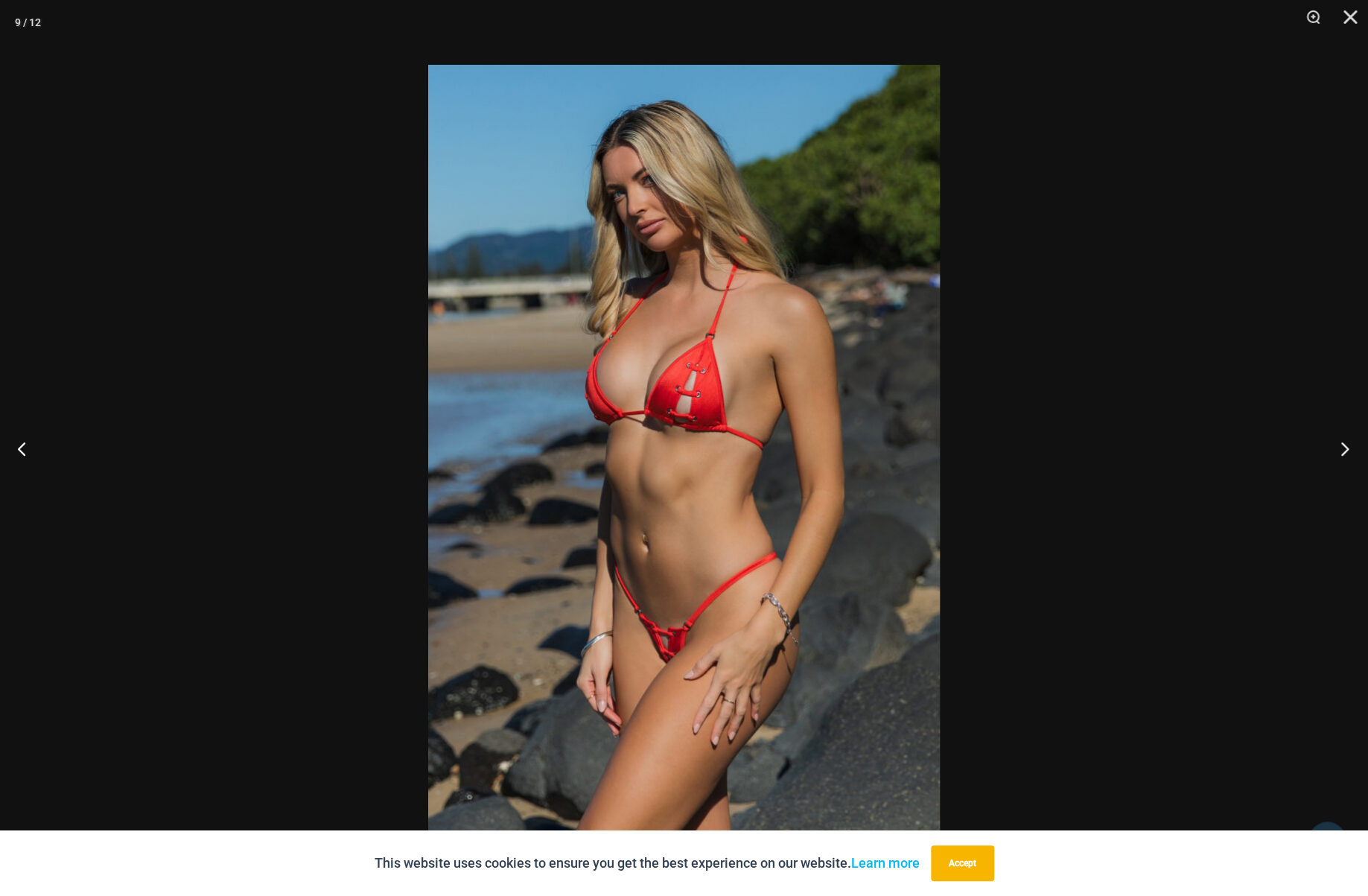
click at [1344, 449] on button "Next" at bounding box center [1340, 449] width 56 height 75
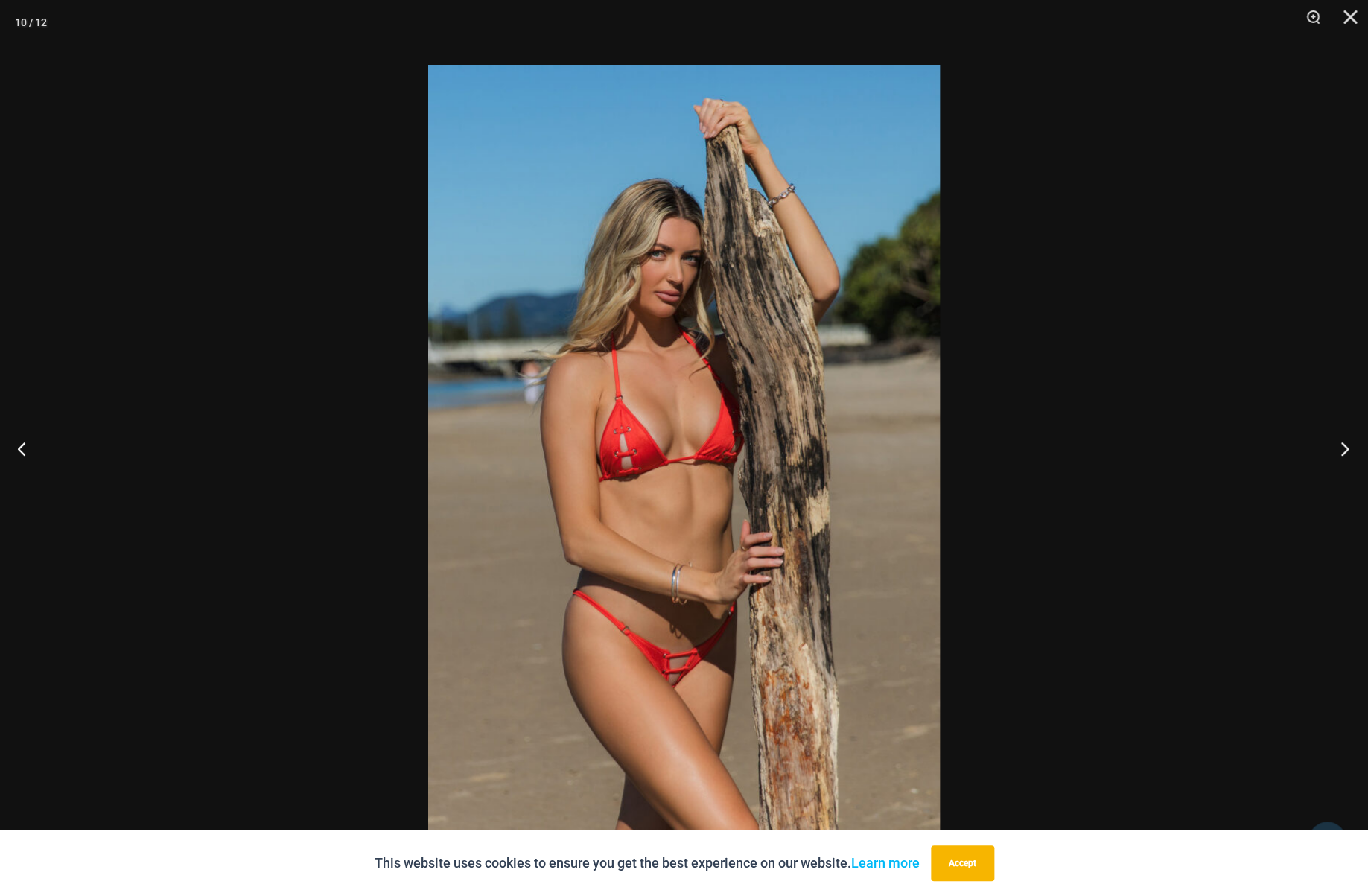
click at [1344, 449] on button "Next" at bounding box center [1340, 449] width 56 height 75
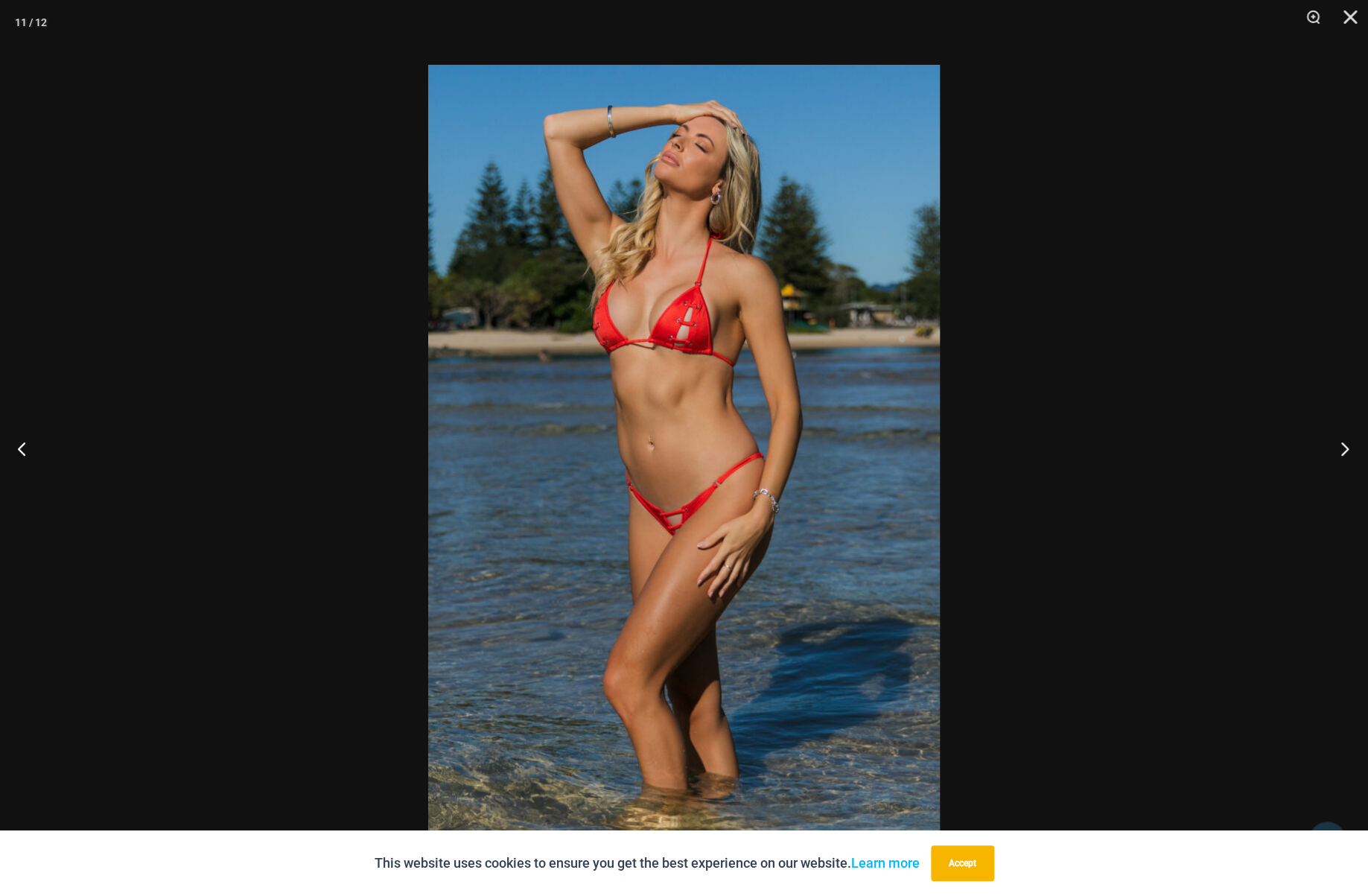
click at [1344, 449] on button "Next" at bounding box center [1340, 449] width 56 height 75
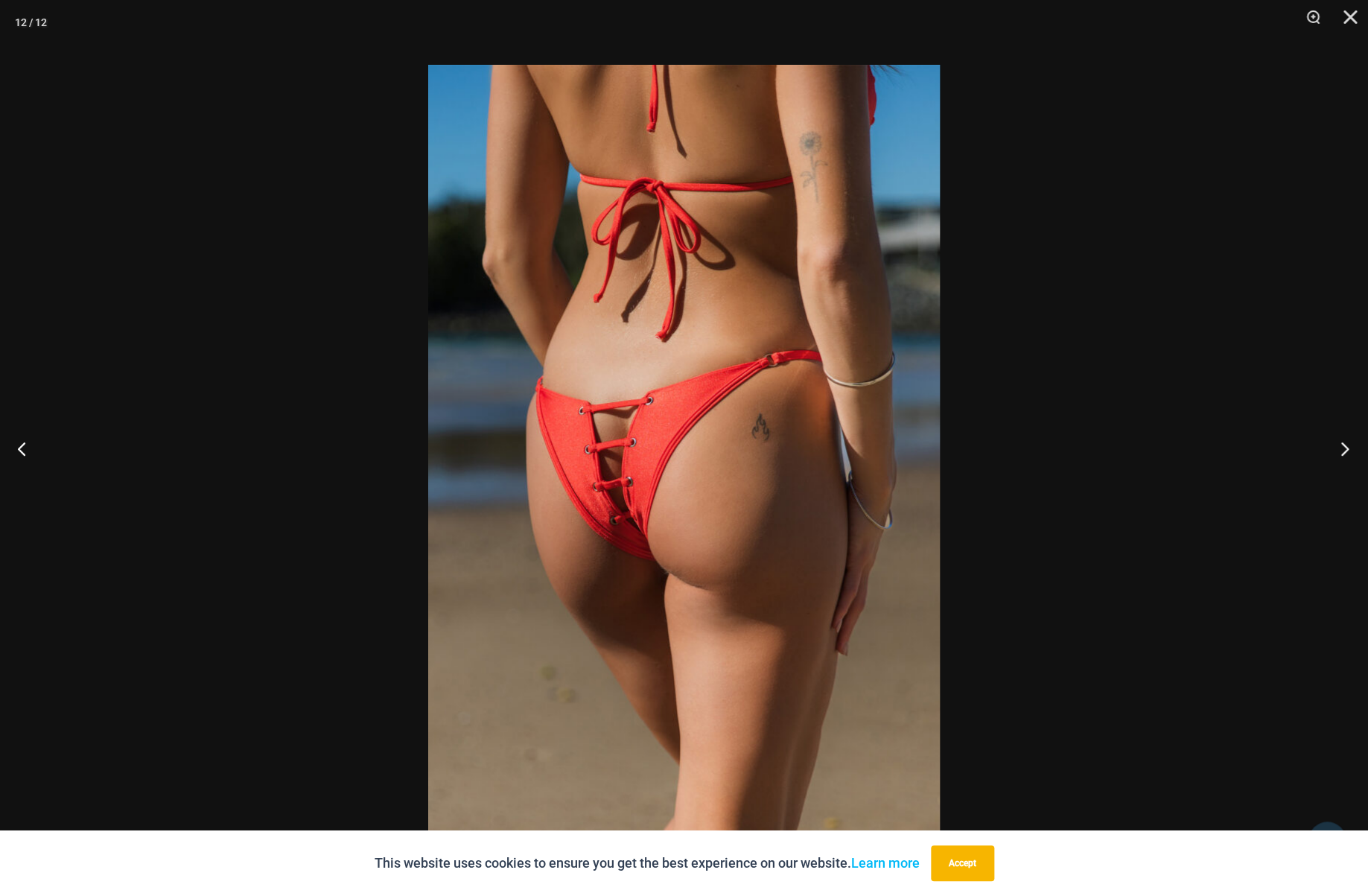
click at [1344, 449] on button "Next" at bounding box center [1340, 449] width 56 height 75
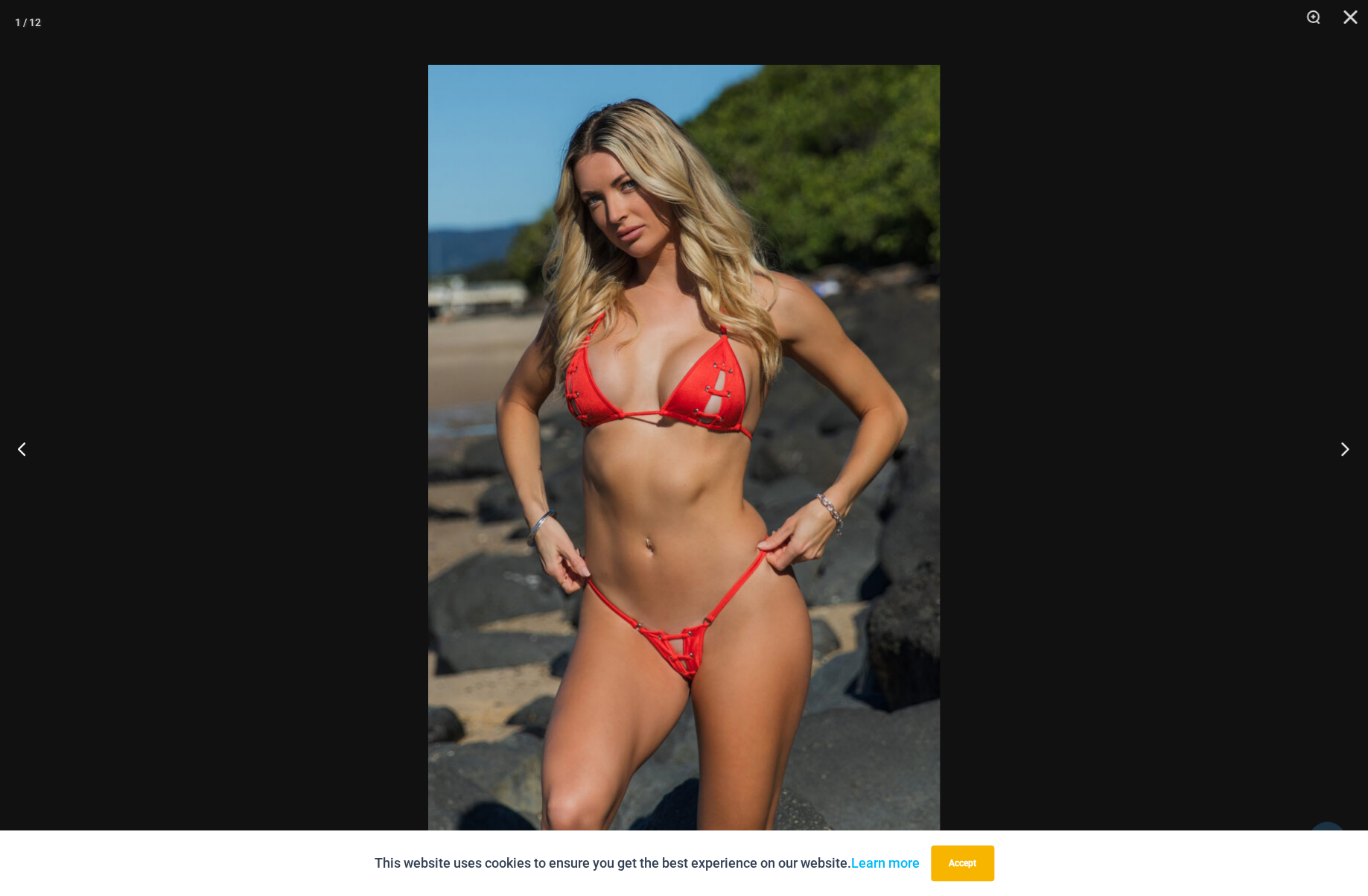
click at [1344, 449] on button "Next" at bounding box center [1340, 449] width 56 height 75
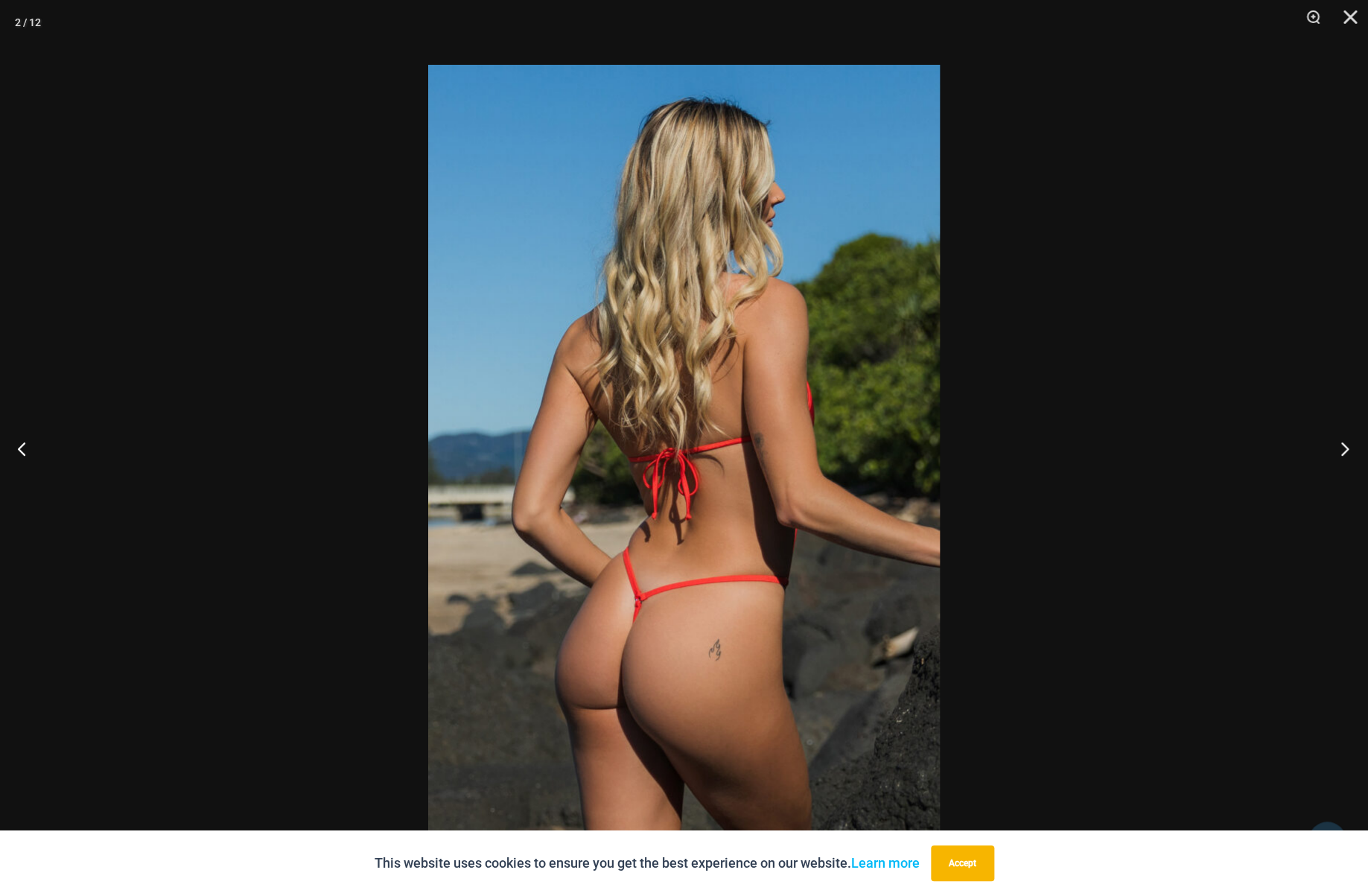
click at [1344, 449] on button "Next" at bounding box center [1340, 449] width 56 height 75
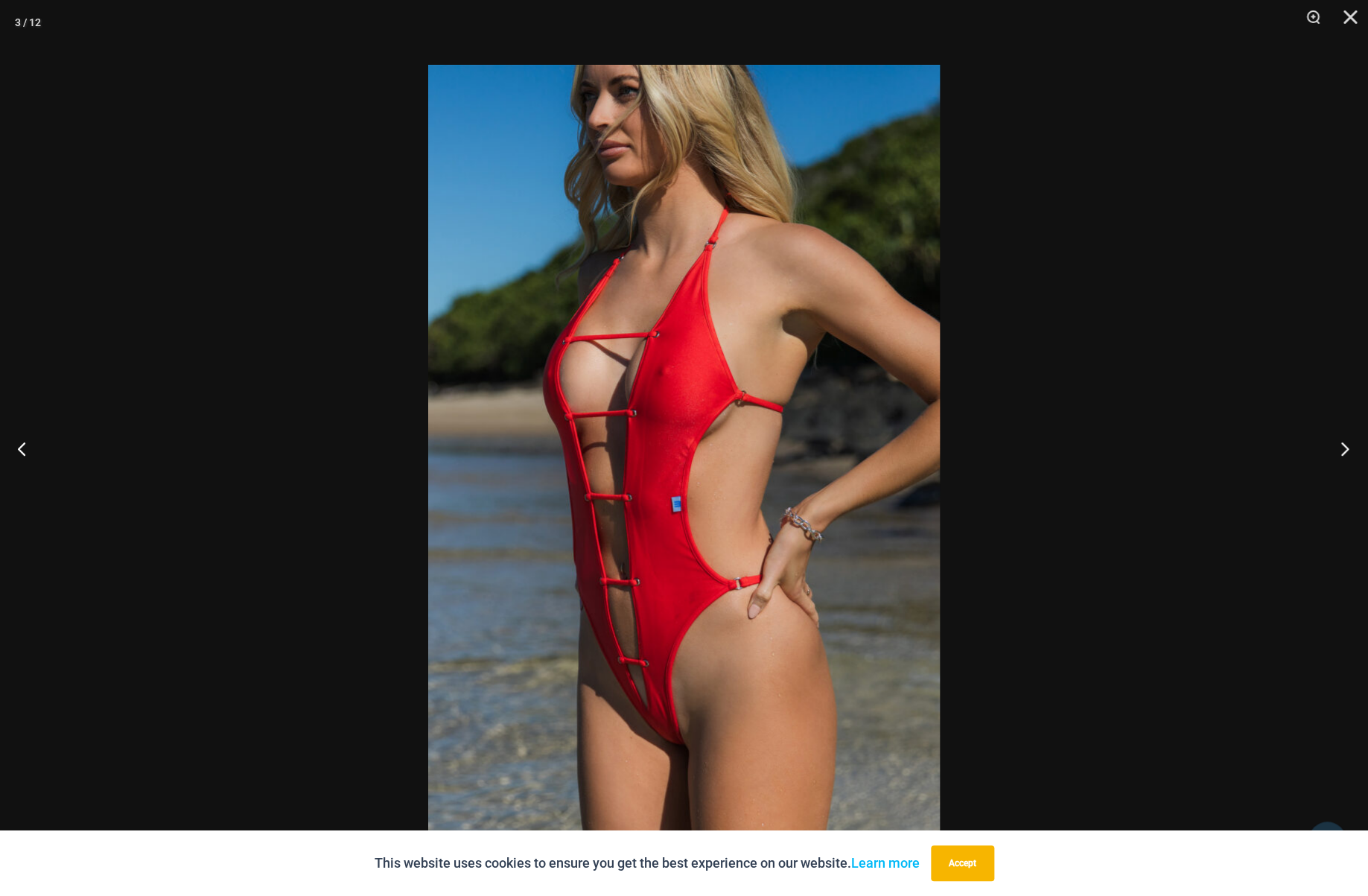
click at [1344, 449] on button "Next" at bounding box center [1340, 449] width 56 height 75
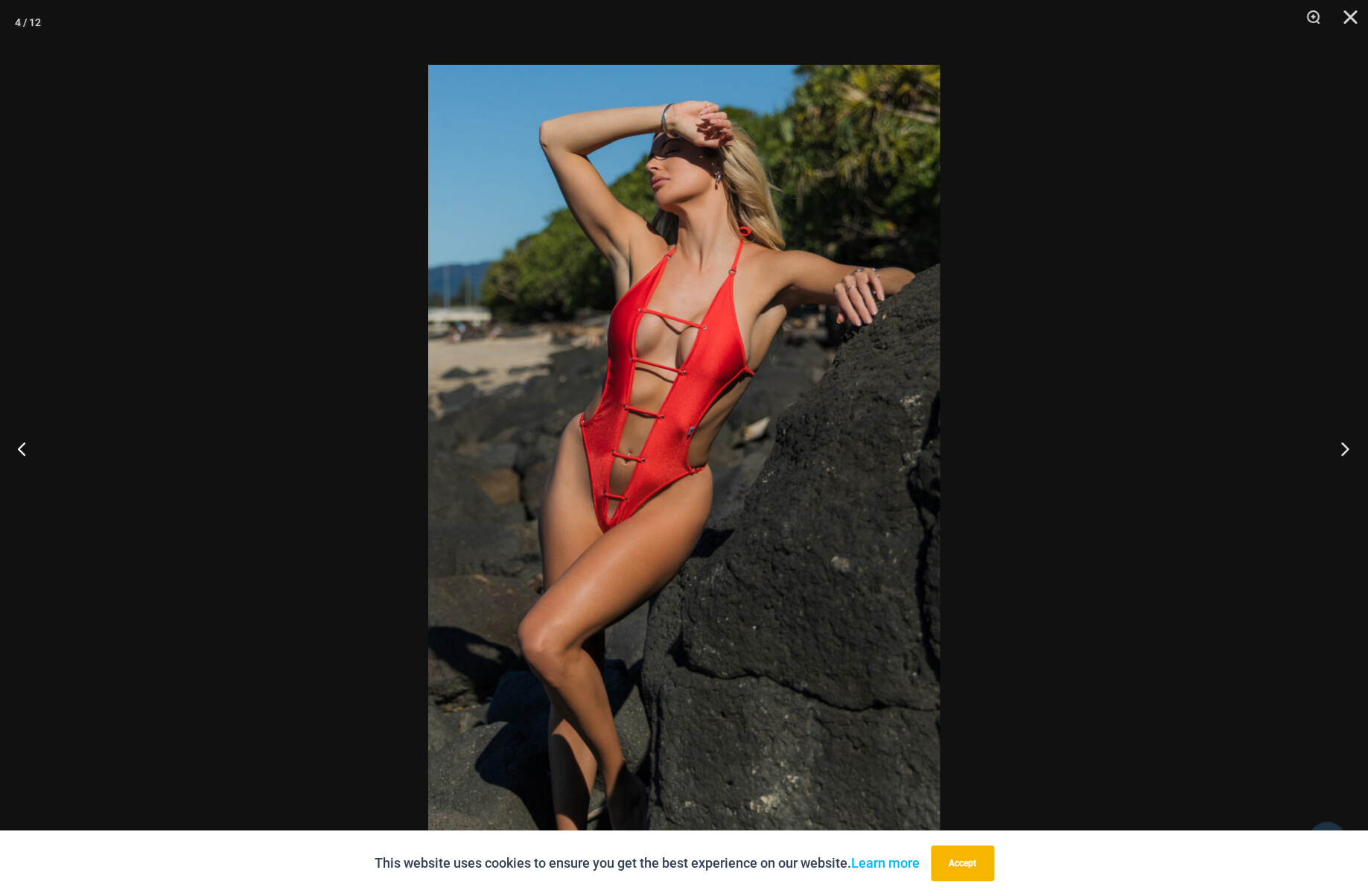
click at [1344, 449] on button "Next" at bounding box center [1340, 449] width 56 height 75
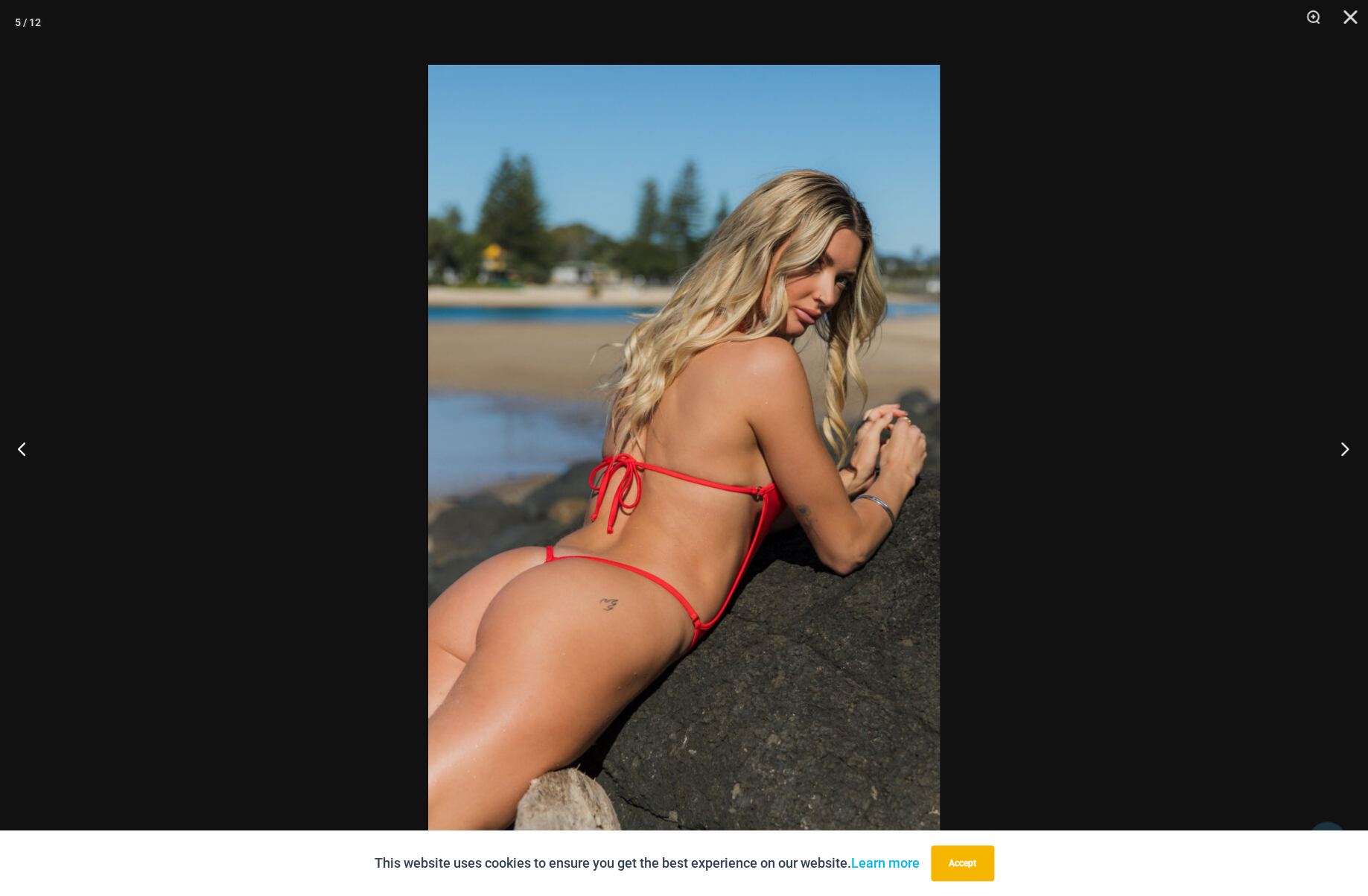
click at [1344, 449] on button "Next" at bounding box center [1340, 449] width 56 height 75
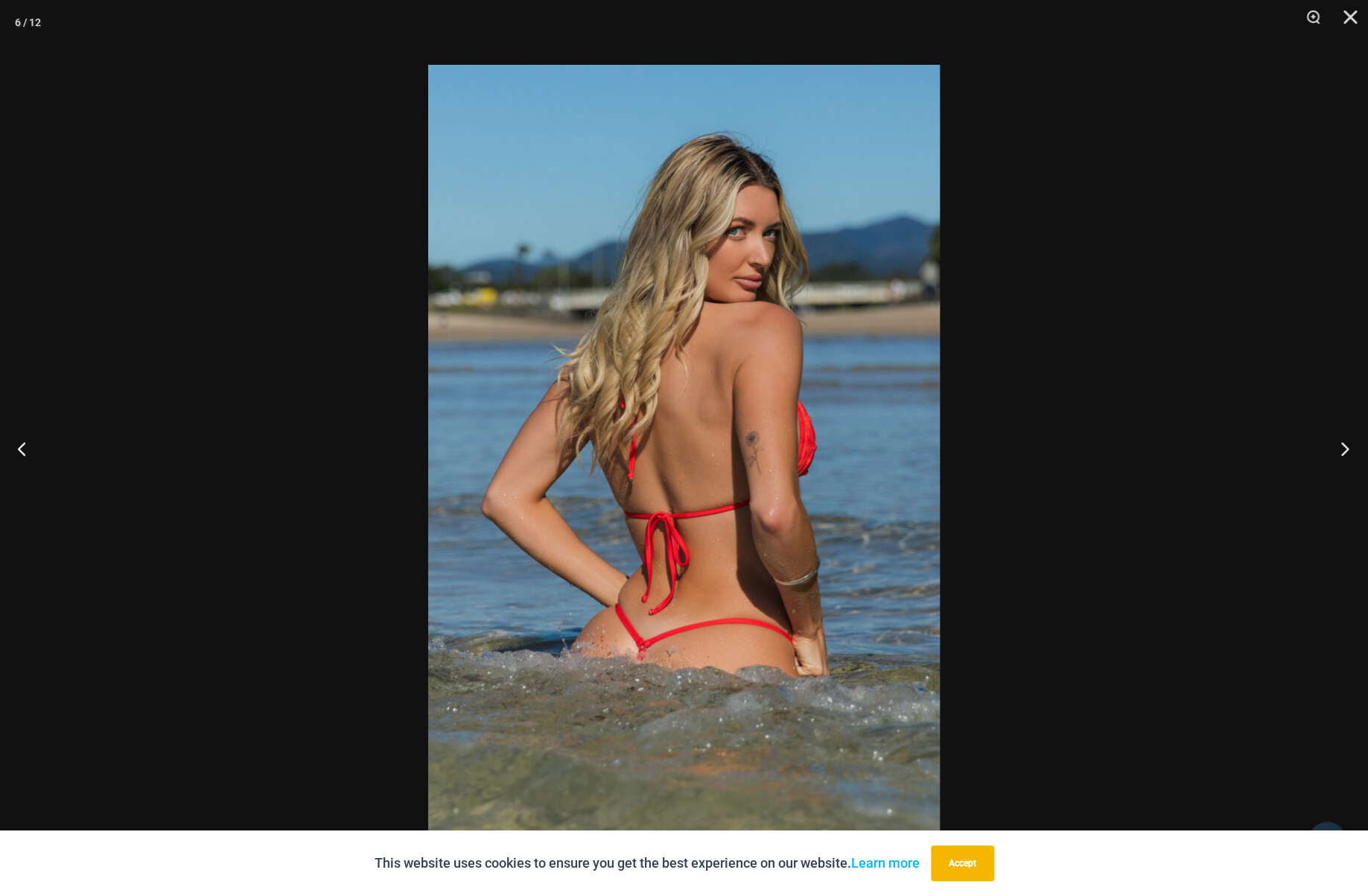
click at [1344, 449] on button "Next" at bounding box center [1340, 449] width 56 height 75
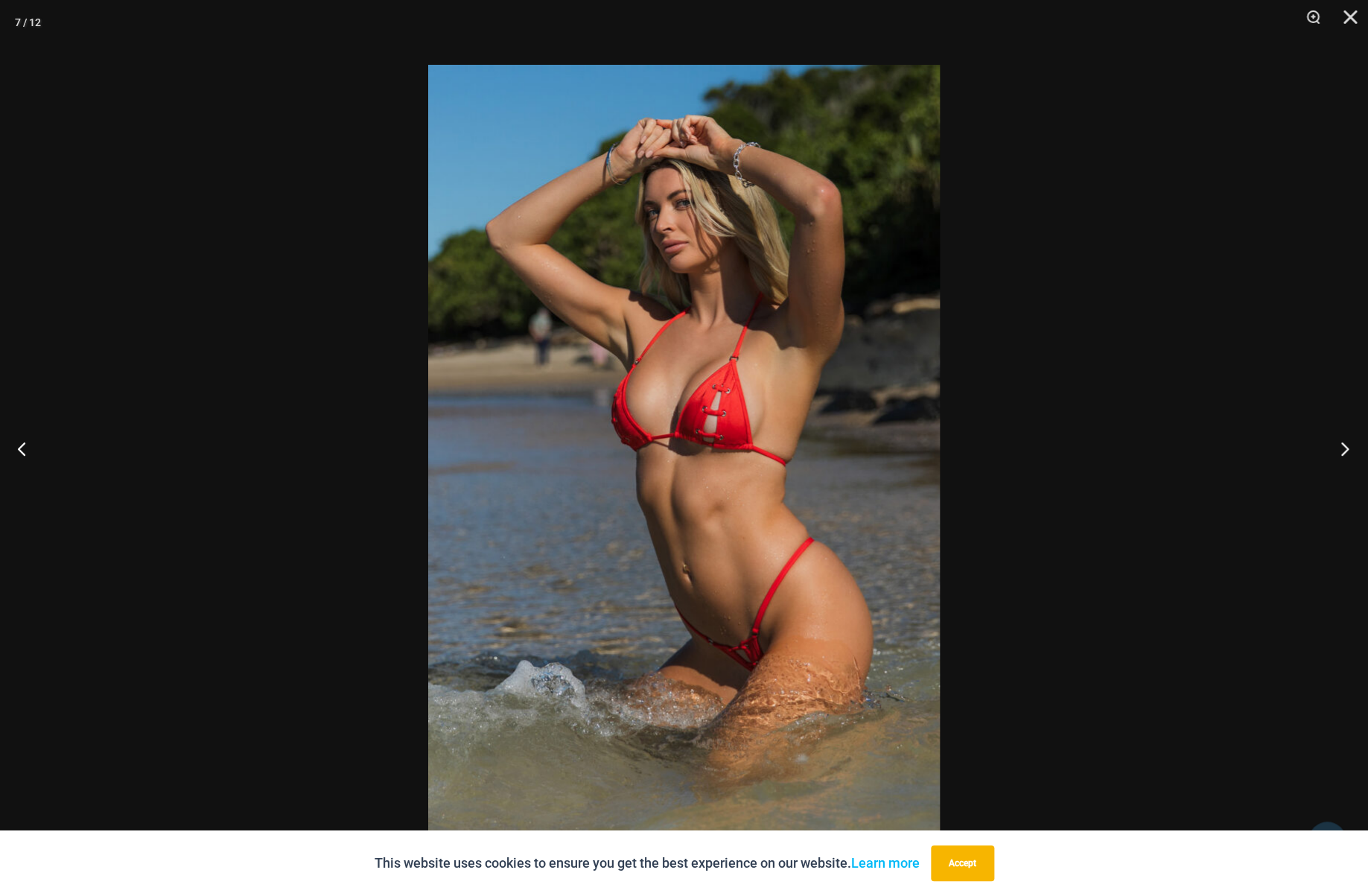
click at [1344, 449] on button "Next" at bounding box center [1340, 449] width 56 height 75
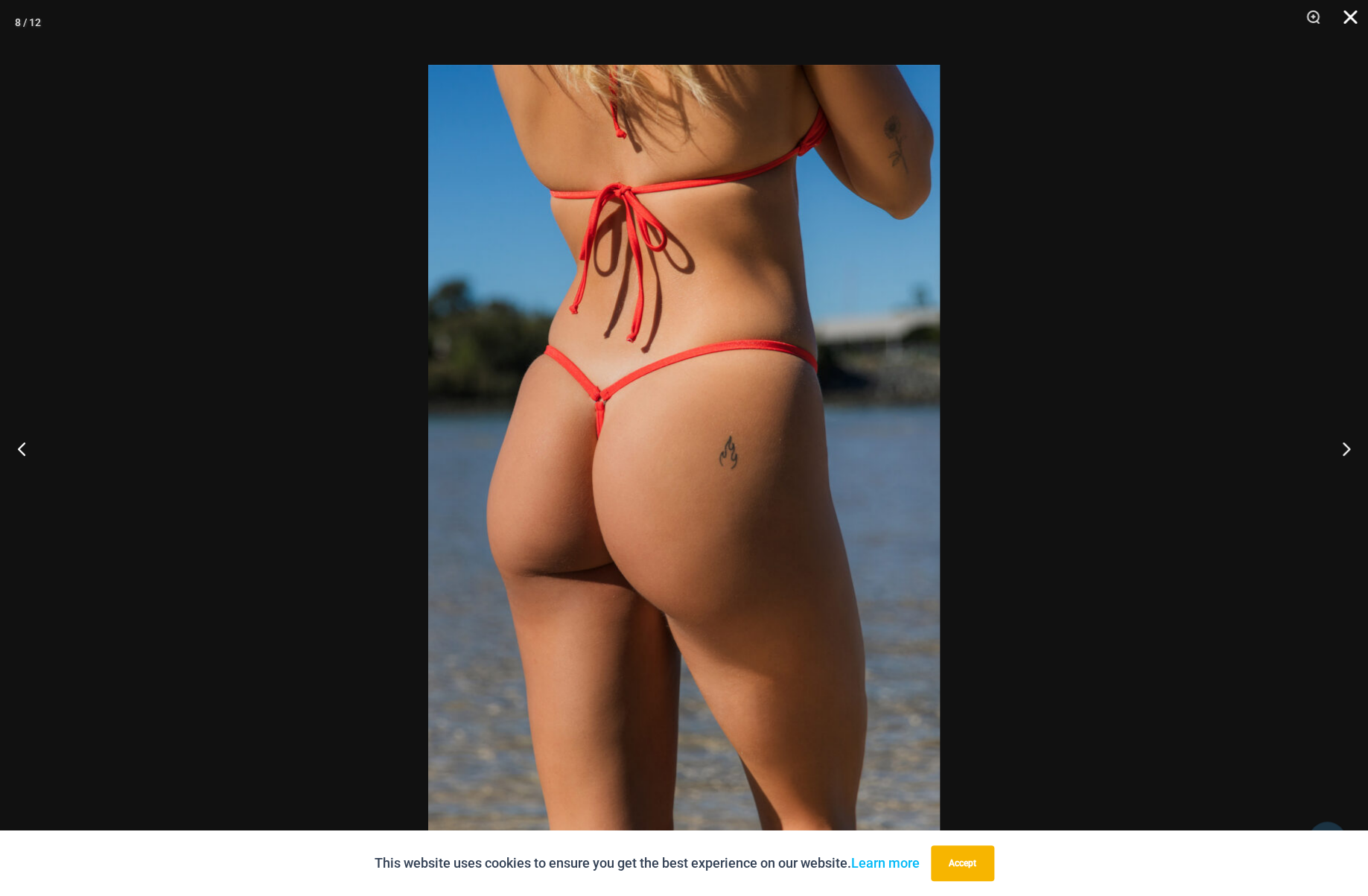
click at [1347, 19] on button "Close" at bounding box center [1345, 22] width 37 height 45
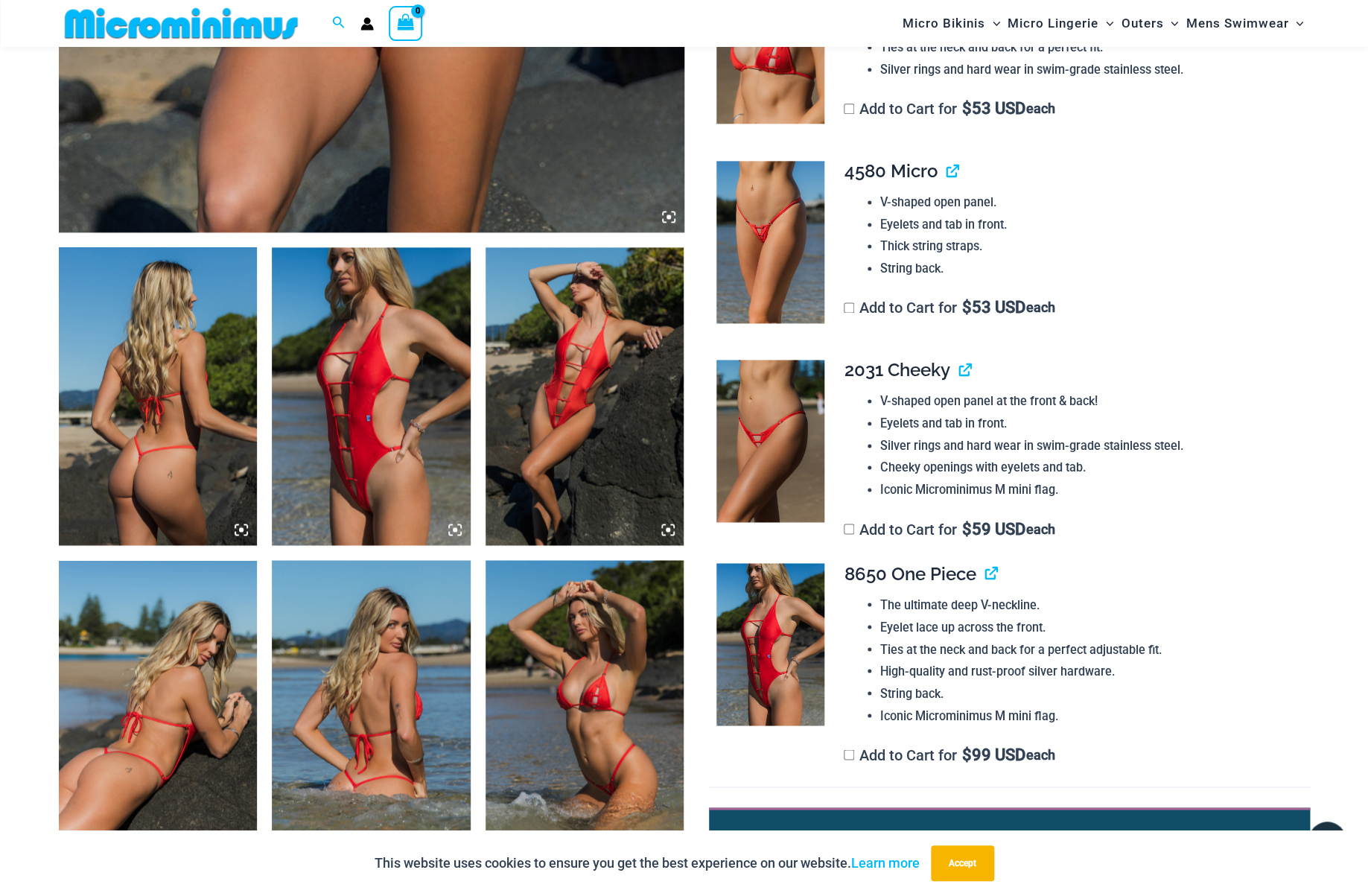
scroll to position [848, 0]
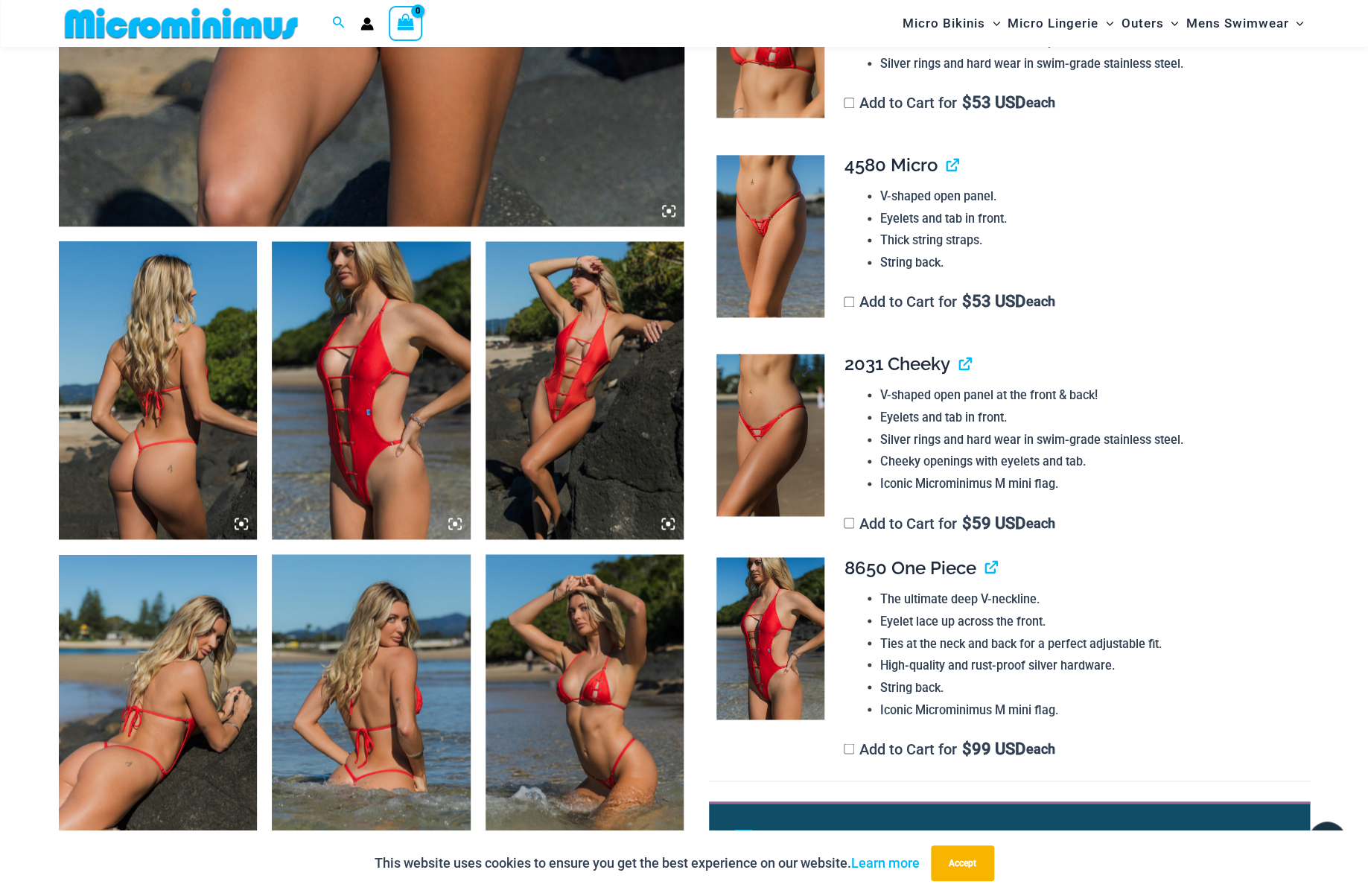
click at [761, 466] on img at bounding box center [771, 435] width 108 height 163
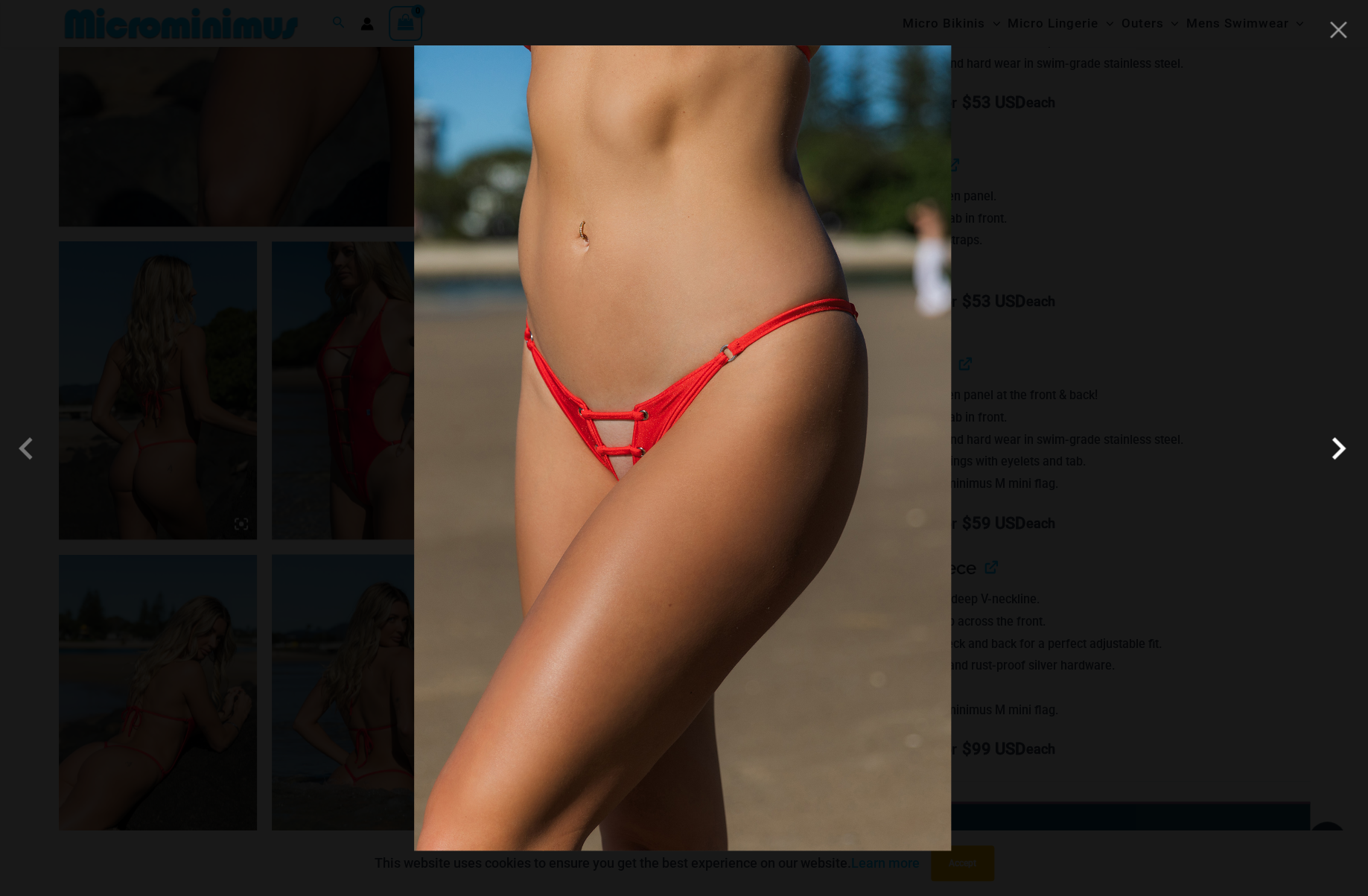
click at [1330, 449] on span at bounding box center [1338, 448] width 45 height 45
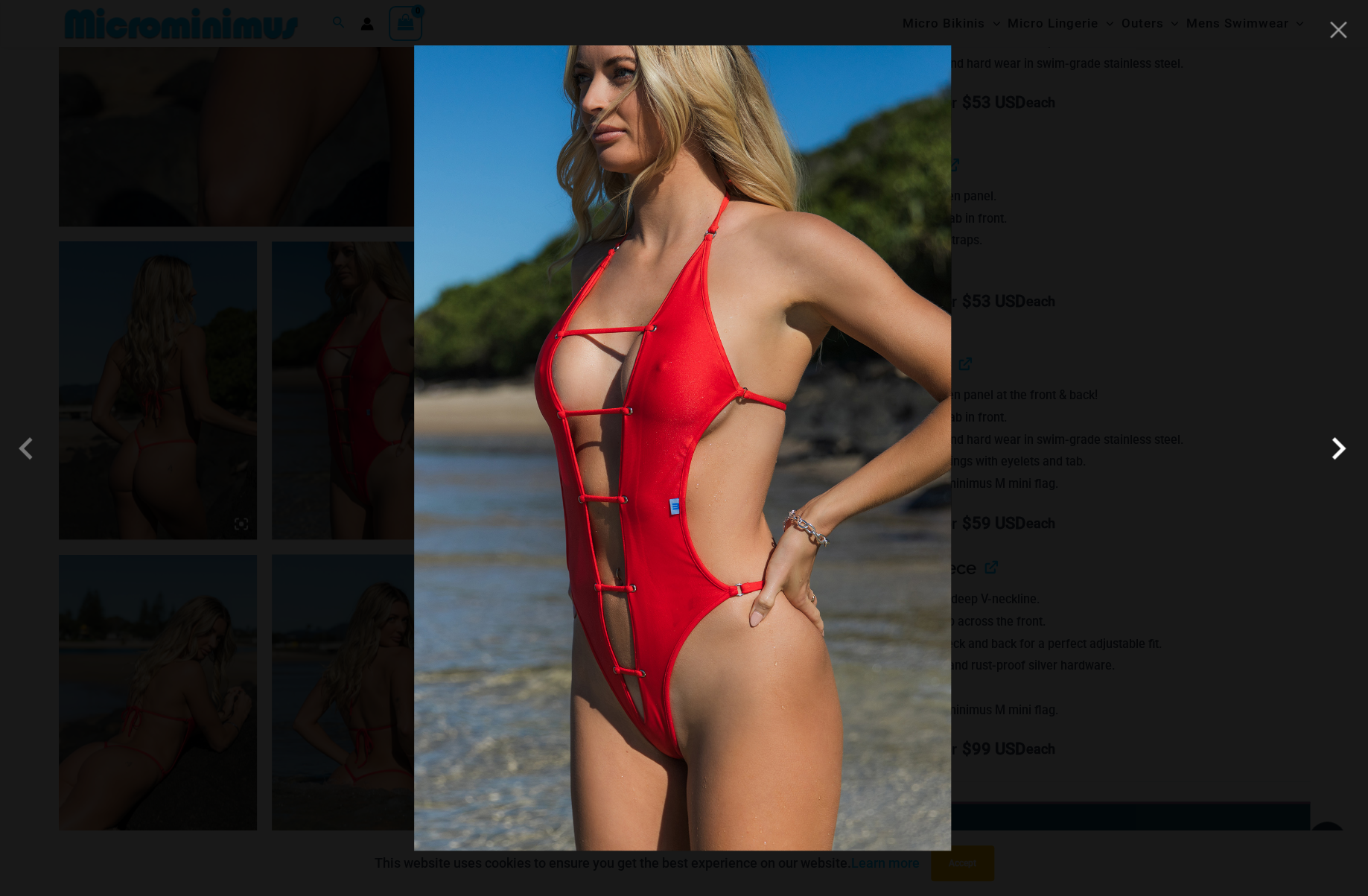
click at [1330, 449] on span at bounding box center [1338, 448] width 45 height 45
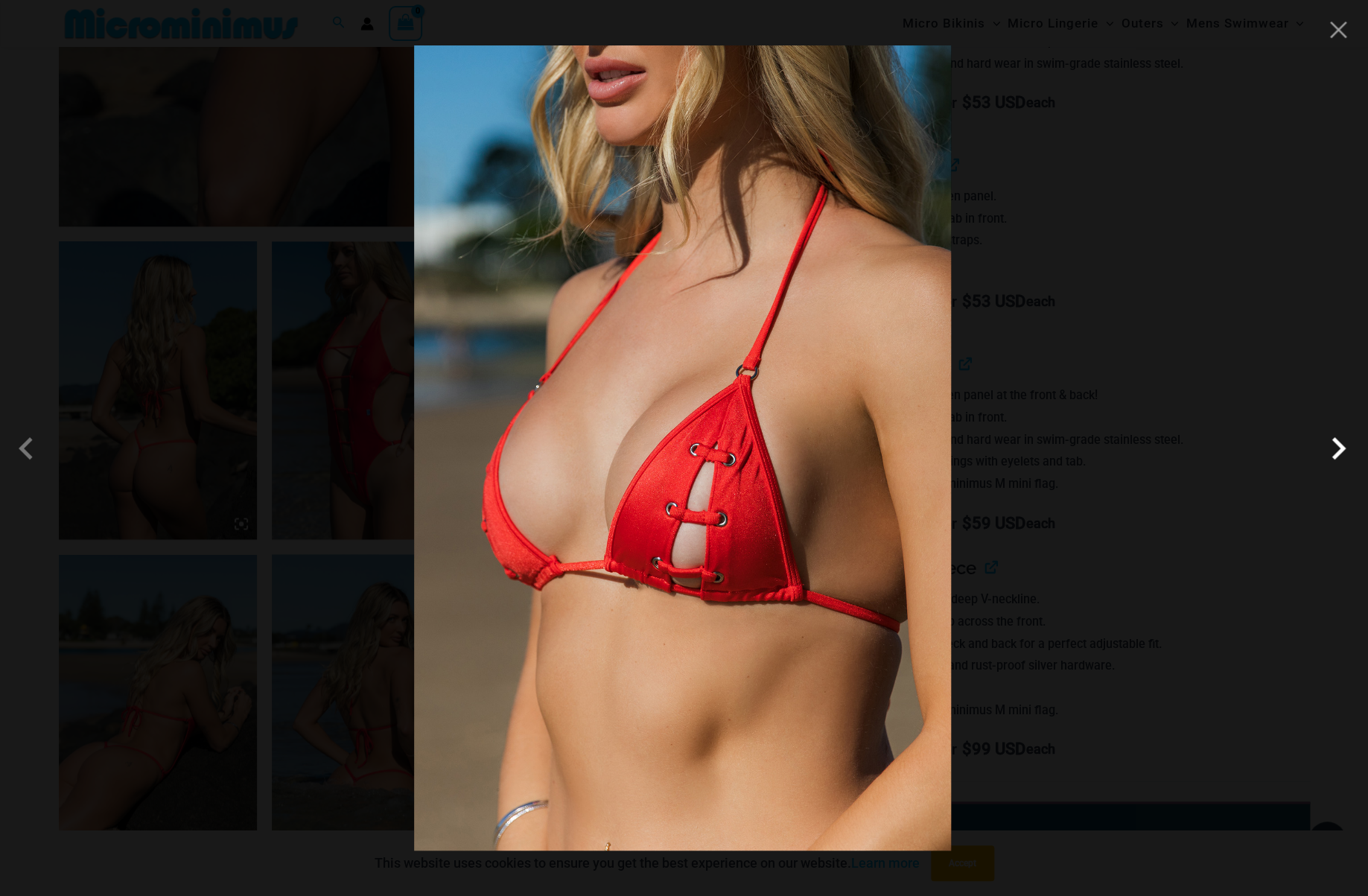
click at [1330, 449] on span at bounding box center [1338, 448] width 45 height 45
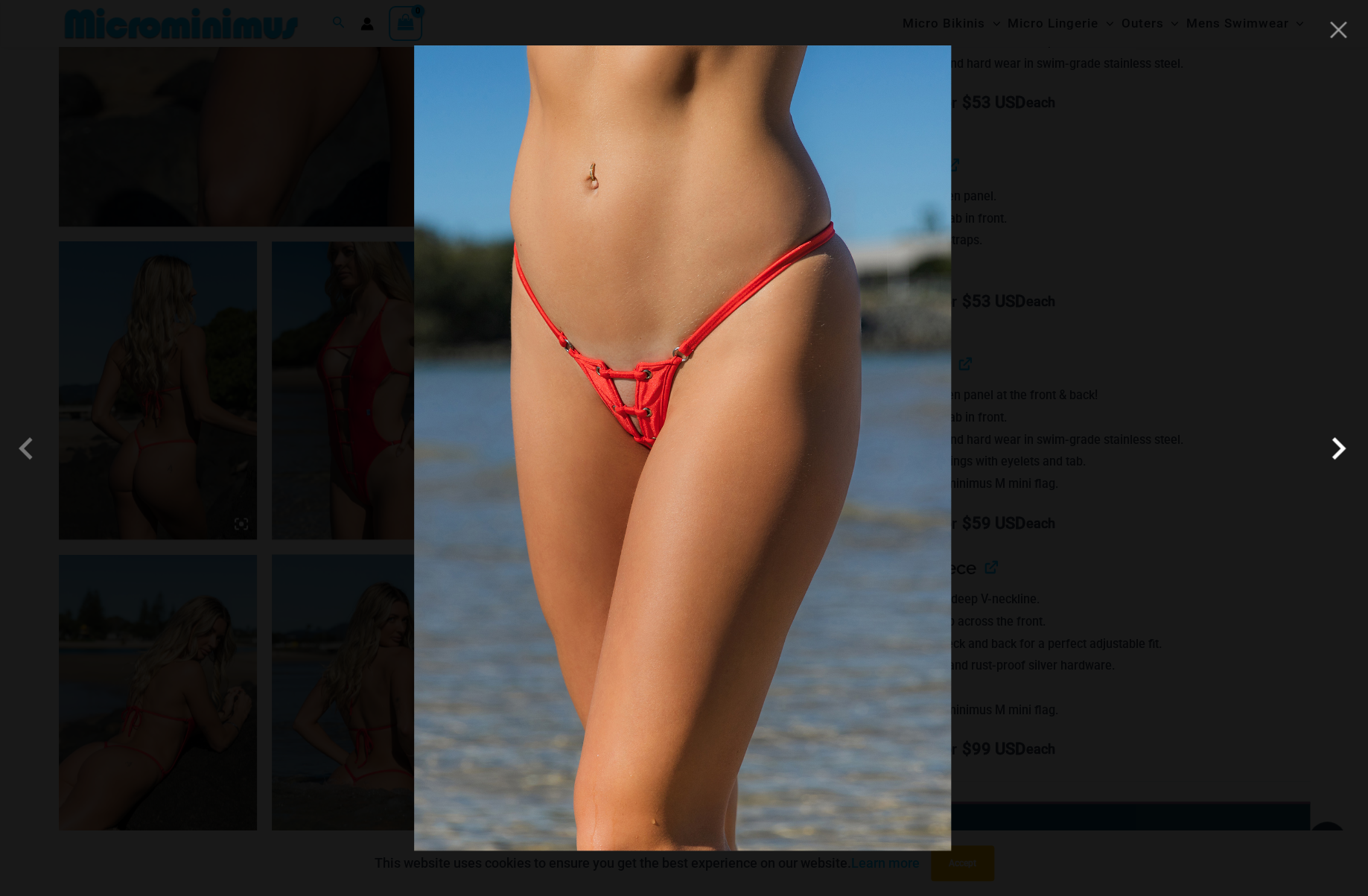
click at [1330, 449] on span at bounding box center [1338, 448] width 45 height 45
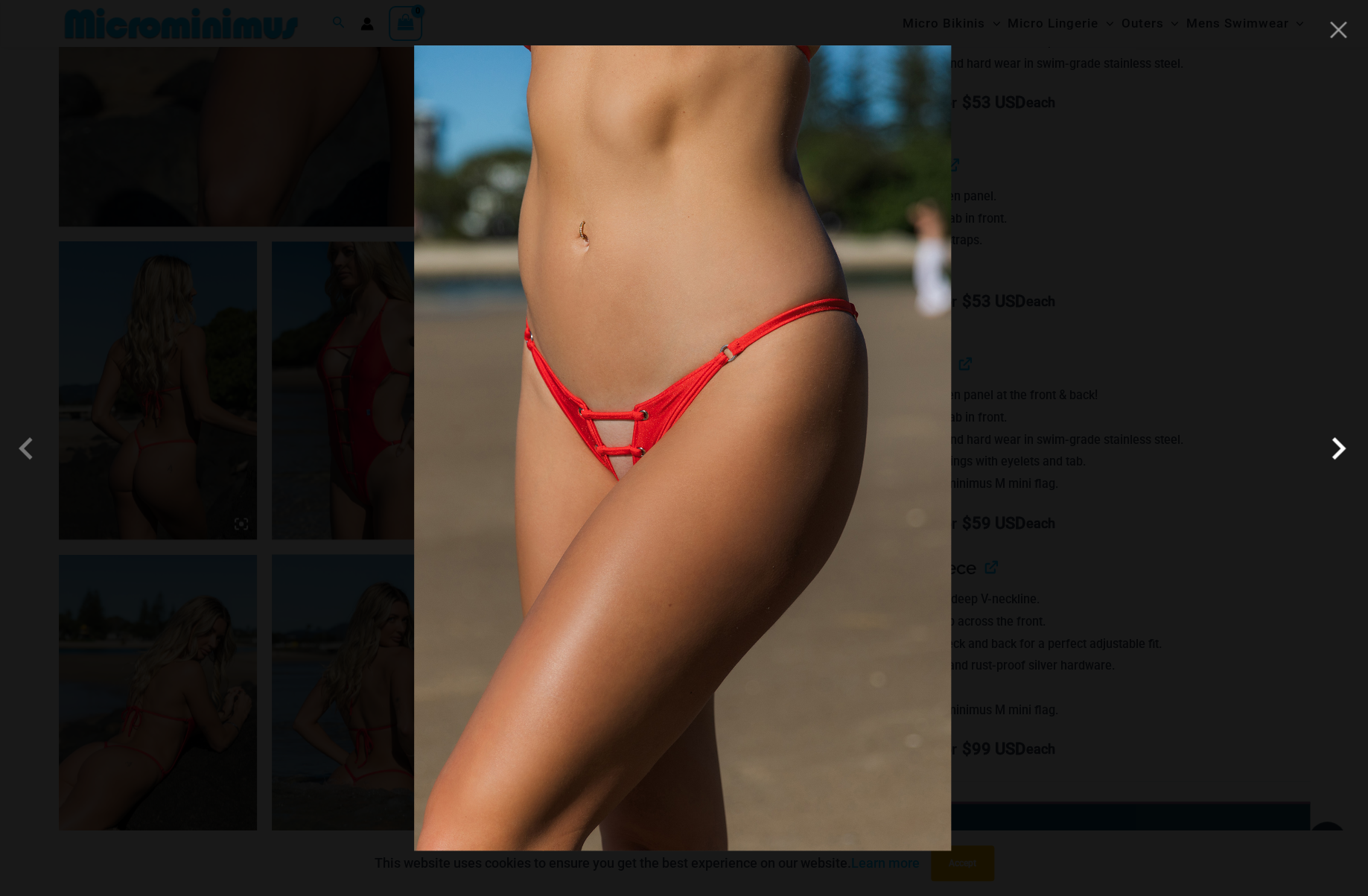
click at [1330, 449] on span at bounding box center [1338, 448] width 45 height 45
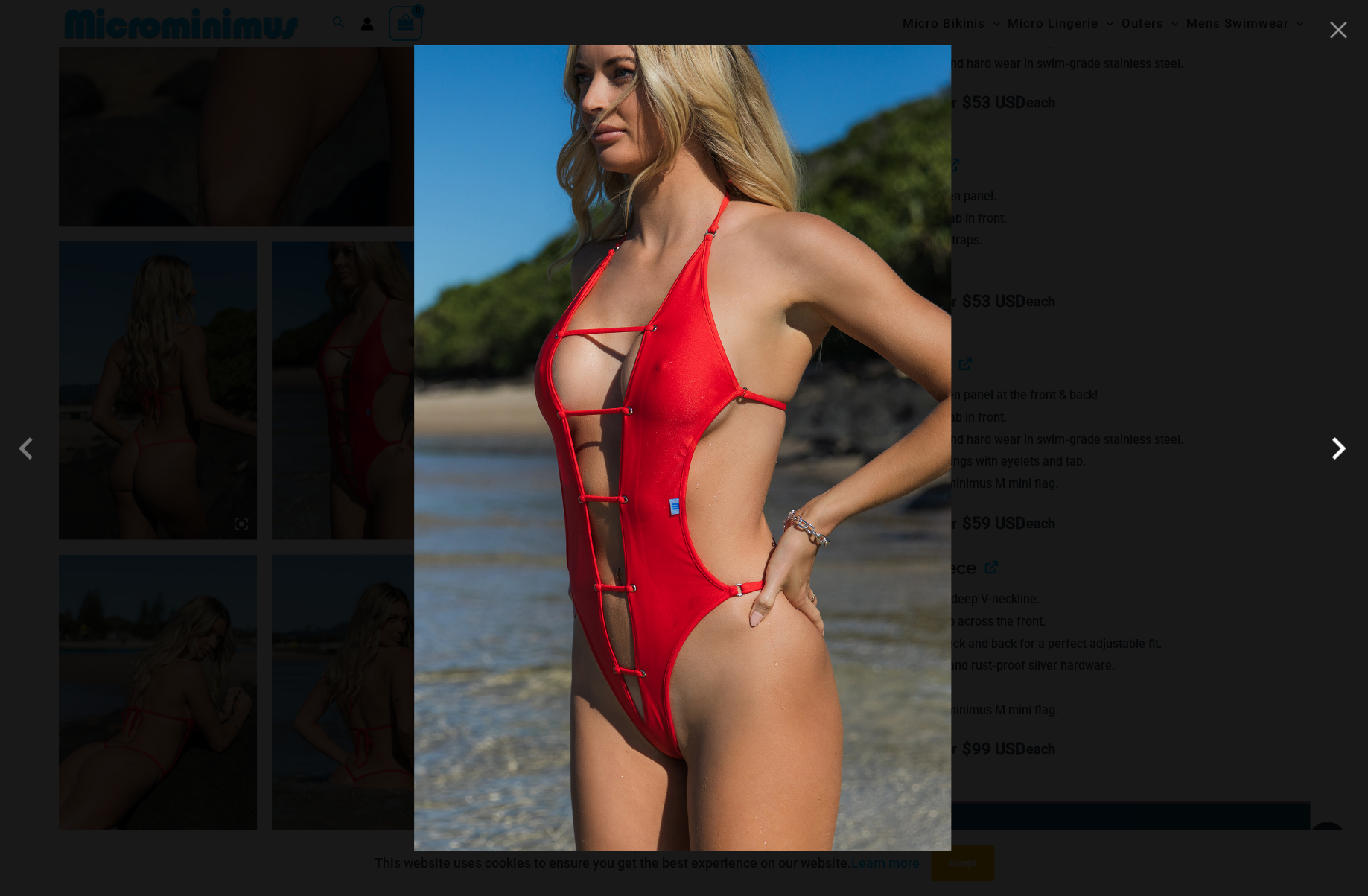
click at [1330, 449] on span at bounding box center [1338, 448] width 45 height 45
